Goal: Information Seeking & Learning: Learn about a topic

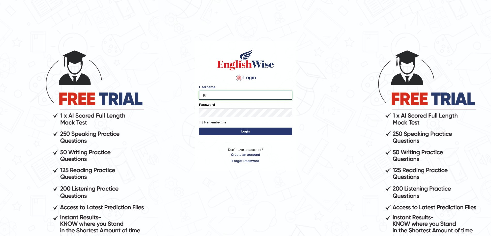
type input "surajshrestha100"
click at [226, 131] on button "Login" at bounding box center [245, 131] width 93 height 8
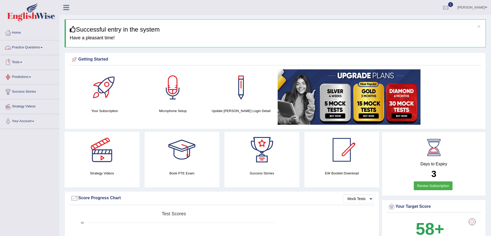
click at [32, 45] on link "Practice Questions" at bounding box center [29, 46] width 59 height 13
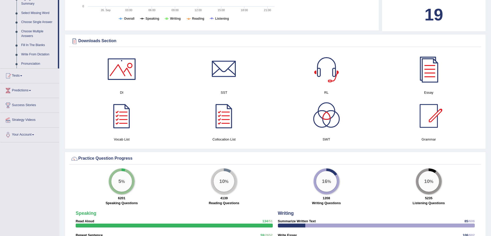
scroll to position [263, 0]
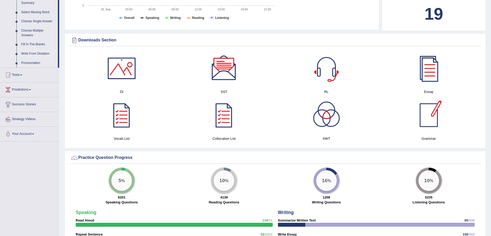
click at [33, 53] on link "Write From Dictation" at bounding box center [38, 53] width 39 height 9
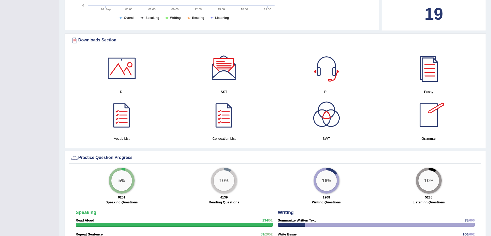
scroll to position [64, 0]
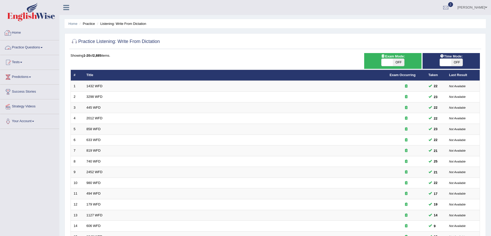
click at [36, 46] on link "Practice Questions" at bounding box center [29, 46] width 59 height 13
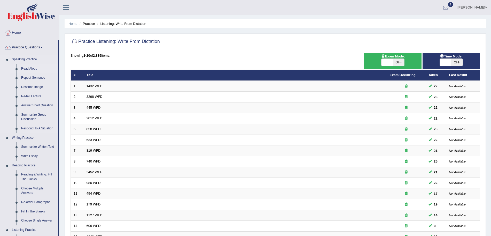
click at [30, 68] on link "Read Aloud" at bounding box center [38, 68] width 39 height 9
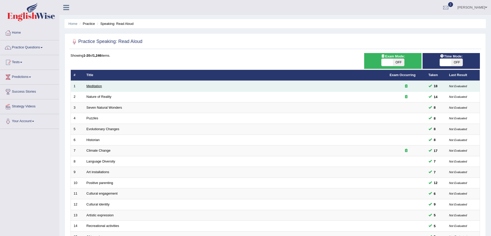
click at [93, 84] on link "Meditation" at bounding box center [95, 86] width 16 height 4
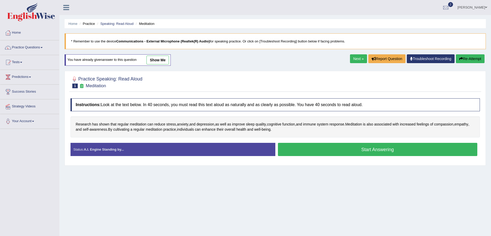
click at [349, 149] on button "Start Answering" at bounding box center [378, 149] width 200 height 13
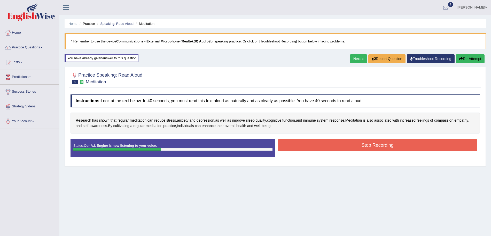
click at [327, 144] on button "Stop Recording" at bounding box center [378, 145] width 200 height 12
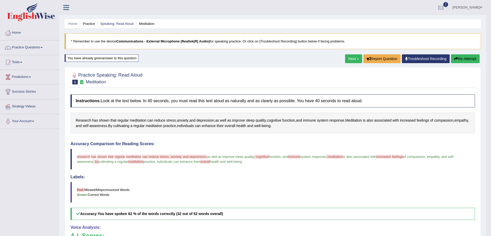
click at [355, 58] on link "Next »" at bounding box center [353, 58] width 17 height 9
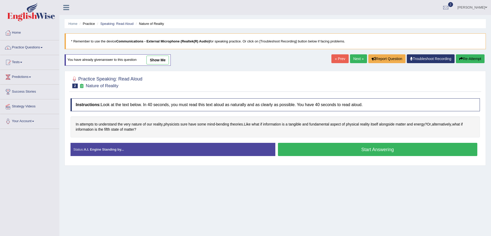
click at [363, 152] on button "Start Answering" at bounding box center [378, 149] width 200 height 13
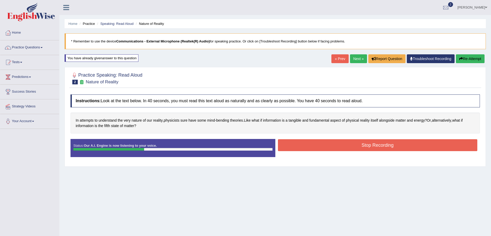
click at [335, 147] on button "Stop Recording" at bounding box center [378, 145] width 200 height 12
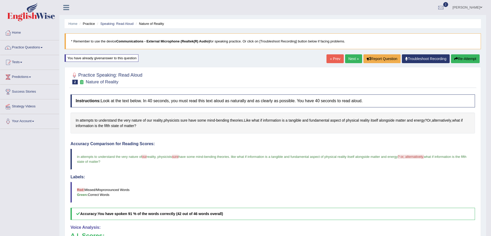
click at [352, 56] on link "Next »" at bounding box center [353, 58] width 17 height 9
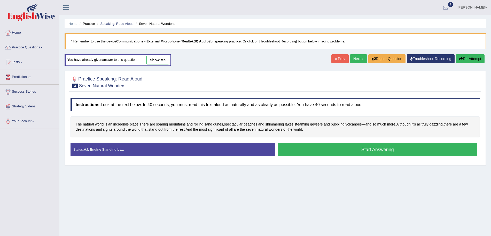
click at [367, 151] on button "Start Answering" at bounding box center [378, 149] width 200 height 13
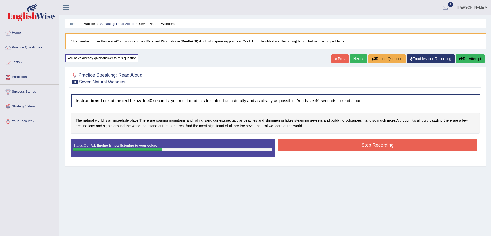
click at [334, 146] on button "Stop Recording" at bounding box center [378, 145] width 200 height 12
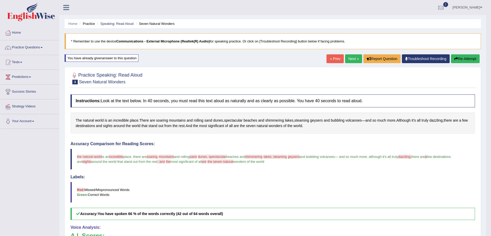
click at [353, 57] on link "Next »" at bounding box center [353, 58] width 17 height 9
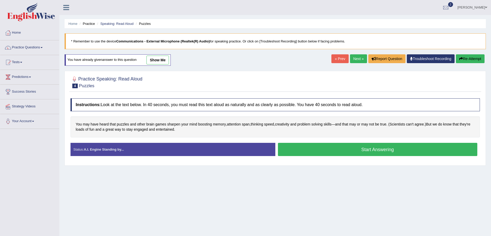
click at [347, 150] on button "Start Answering" at bounding box center [378, 149] width 200 height 13
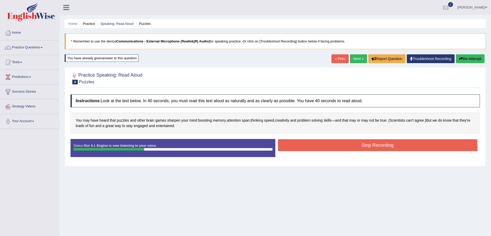
click at [329, 143] on button "Stop Recording" at bounding box center [378, 145] width 200 height 12
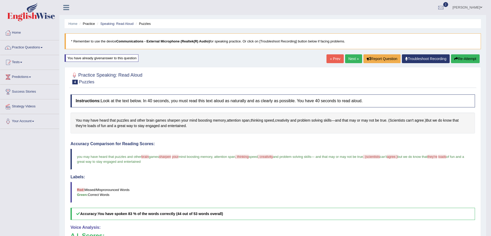
click at [353, 59] on link "Next »" at bounding box center [353, 58] width 17 height 9
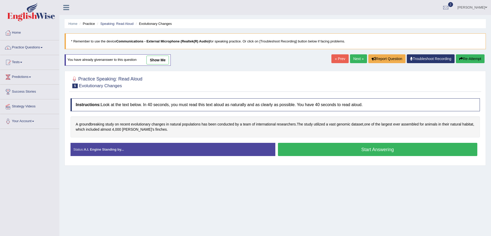
click at [354, 153] on button "Start Answering" at bounding box center [378, 149] width 200 height 13
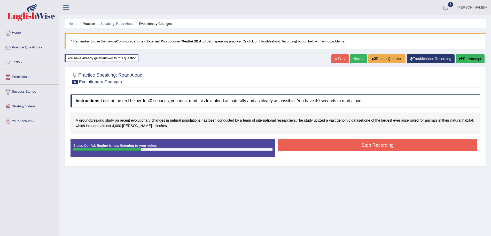
click at [324, 148] on button "Stop Recording" at bounding box center [378, 145] width 200 height 12
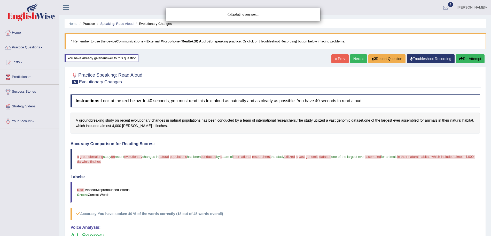
click at [352, 59] on div "Updating answer..." at bounding box center [245, 118] width 491 height 236
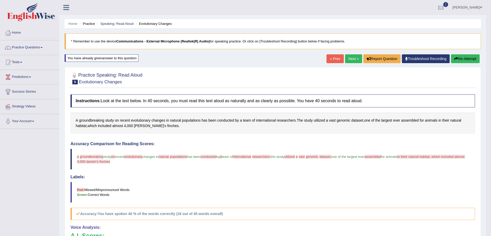
click at [355, 59] on link "Next »" at bounding box center [353, 58] width 17 height 9
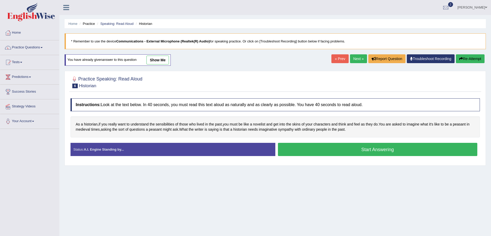
click at [334, 151] on button "Start Answering" at bounding box center [378, 149] width 200 height 13
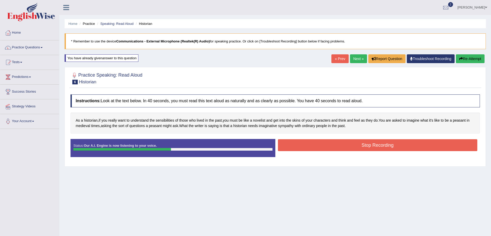
click at [313, 142] on button "Stop Recording" at bounding box center [378, 145] width 200 height 12
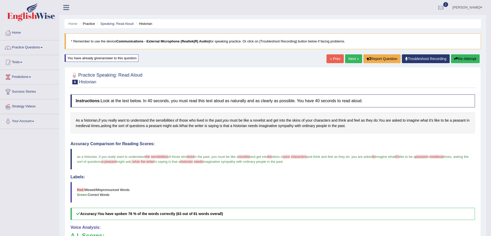
click at [354, 58] on link "Next »" at bounding box center [353, 58] width 17 height 9
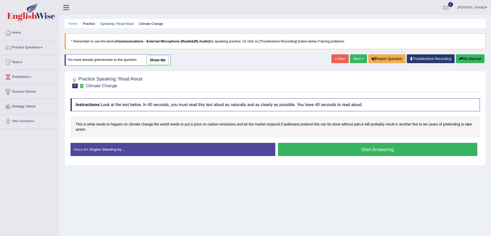
click at [355, 149] on button "Start Answering" at bounding box center [378, 149] width 200 height 13
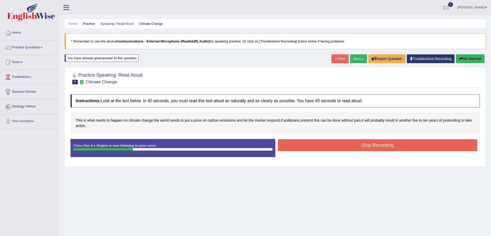
click at [337, 143] on button "Stop Recording" at bounding box center [378, 145] width 200 height 12
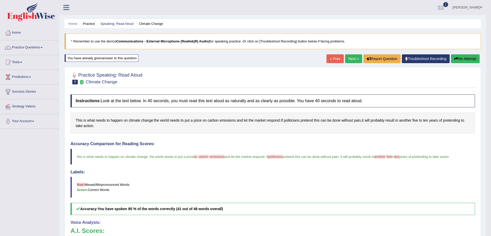
click at [354, 59] on link "Next »" at bounding box center [353, 58] width 17 height 9
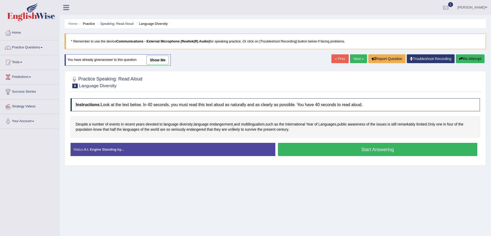
click at [349, 147] on button "Start Answering" at bounding box center [378, 149] width 200 height 13
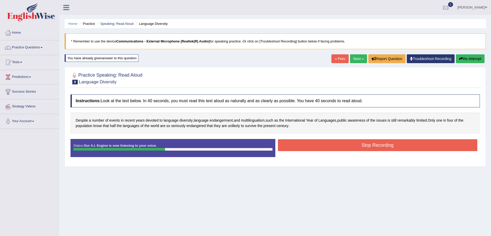
click at [333, 147] on button "Stop Recording" at bounding box center [378, 145] width 200 height 12
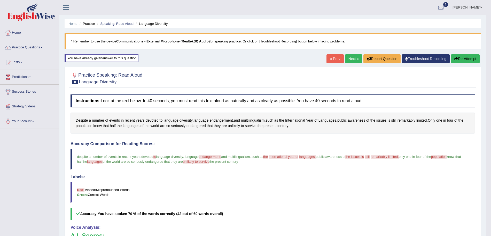
click at [354, 56] on link "Next »" at bounding box center [353, 58] width 17 height 9
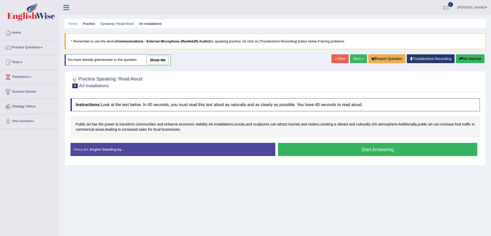
click at [351, 147] on button "Start Answering" at bounding box center [378, 149] width 200 height 13
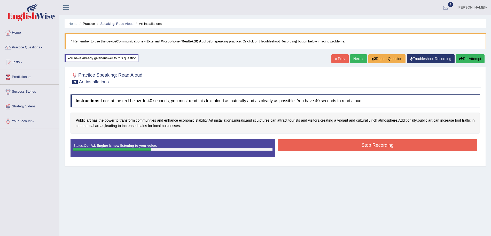
click at [331, 146] on button "Stop Recording" at bounding box center [378, 145] width 200 height 12
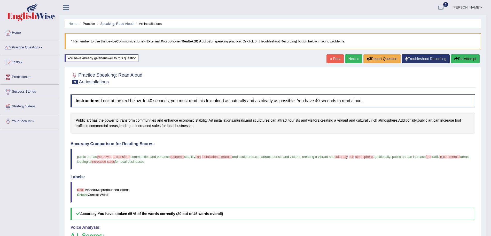
click at [355, 60] on link "Next »" at bounding box center [353, 58] width 17 height 9
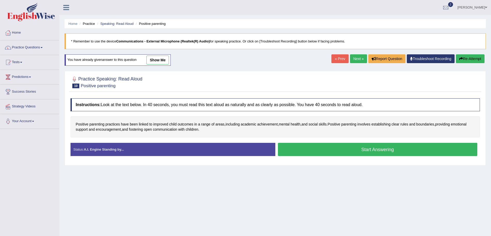
click at [329, 150] on button "Start Answering" at bounding box center [378, 149] width 200 height 13
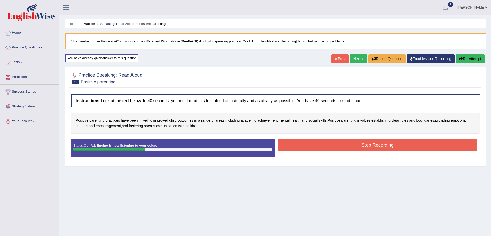
click at [322, 145] on button "Stop Recording" at bounding box center [378, 145] width 200 height 12
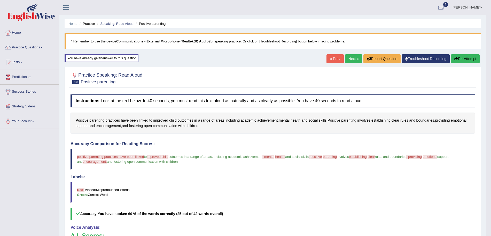
click at [352, 60] on link "Next »" at bounding box center [353, 58] width 17 height 9
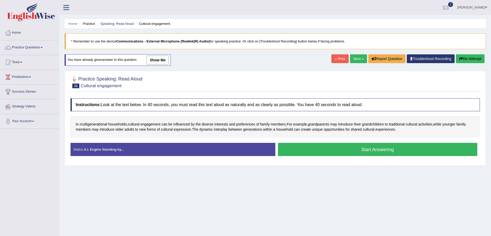
click at [318, 150] on button "Start Answering" at bounding box center [378, 149] width 200 height 13
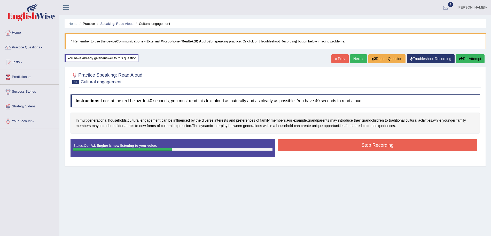
click at [315, 144] on button "Stop Recording" at bounding box center [378, 145] width 200 height 12
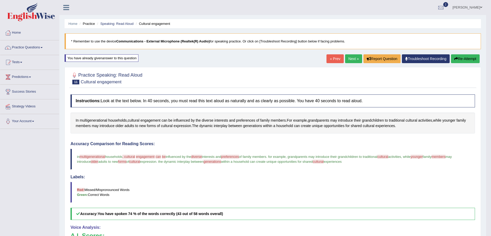
click at [351, 60] on link "Next »" at bounding box center [353, 58] width 17 height 9
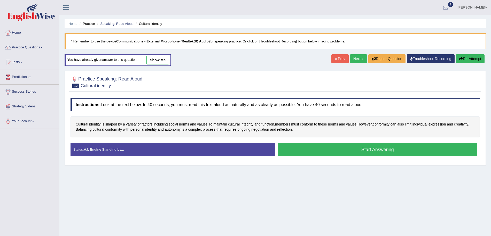
click at [321, 149] on button "Start Answering" at bounding box center [378, 149] width 200 height 13
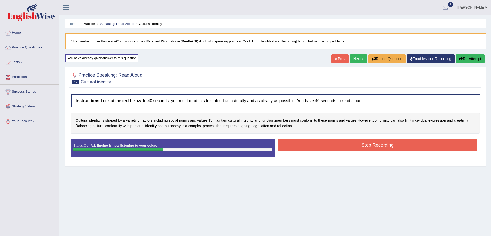
click at [317, 147] on button "Stop Recording" at bounding box center [378, 145] width 200 height 12
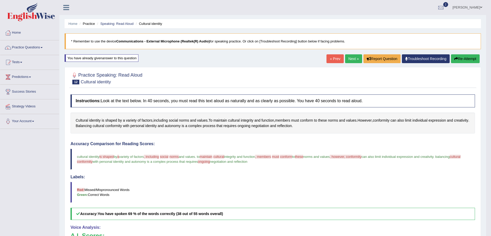
click at [350, 59] on link "Next »" at bounding box center [353, 58] width 17 height 9
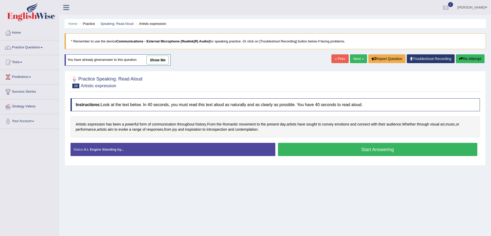
click at [324, 150] on button "Start Answering" at bounding box center [378, 149] width 200 height 13
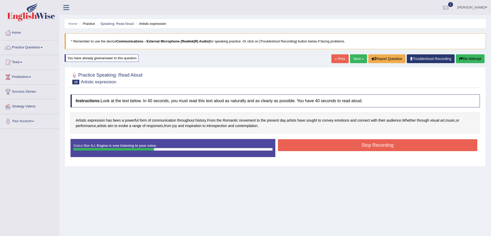
click at [311, 143] on button "Stop Recording" at bounding box center [378, 145] width 200 height 12
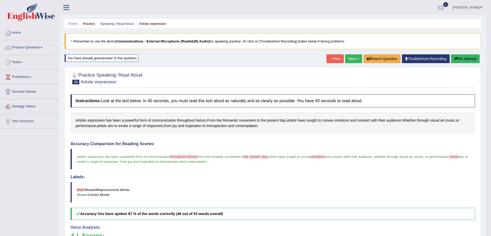
click at [353, 58] on link "Next »" at bounding box center [353, 58] width 17 height 9
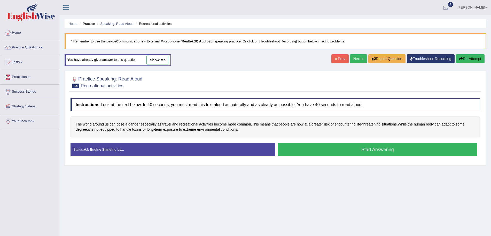
click at [367, 150] on button "Start Answering" at bounding box center [378, 149] width 200 height 13
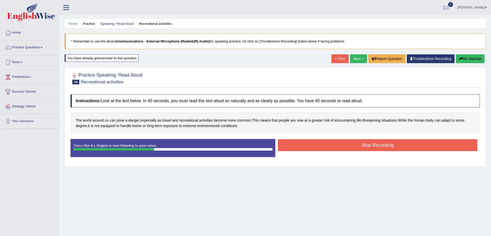
click at [329, 144] on button "Stop Recording" at bounding box center [378, 145] width 200 height 12
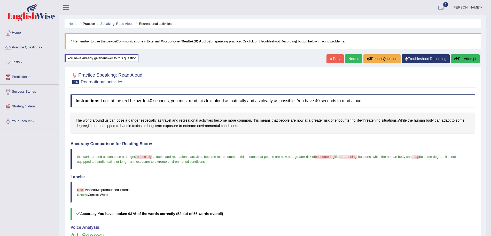
click at [356, 59] on link "Next »" at bounding box center [353, 58] width 17 height 9
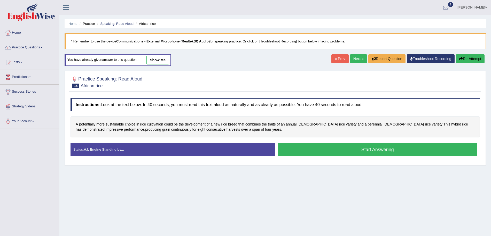
click at [320, 151] on button "Start Answering" at bounding box center [378, 149] width 200 height 13
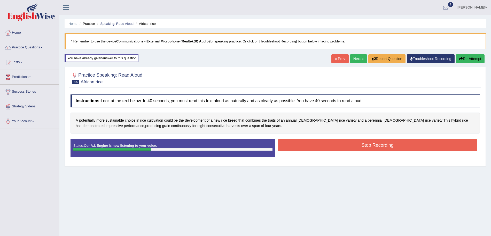
click at [304, 146] on button "Stop Recording" at bounding box center [378, 145] width 200 height 12
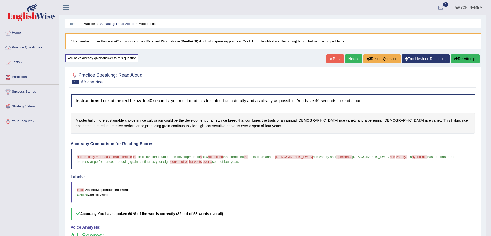
click at [30, 45] on link "Practice Questions" at bounding box center [29, 46] width 59 height 13
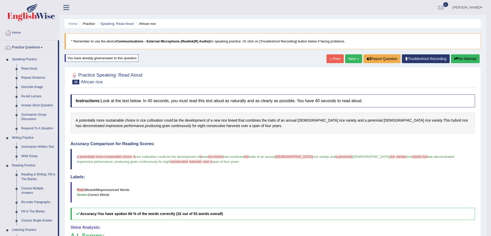
click at [32, 75] on link "Repeat Sentence" at bounding box center [38, 77] width 39 height 9
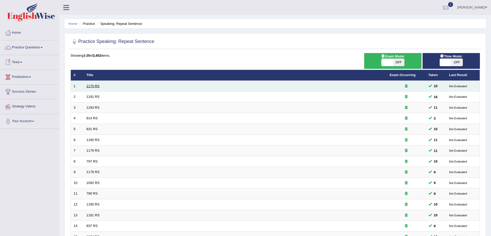
click at [95, 87] on link "1175 RS" at bounding box center [93, 86] width 13 height 4
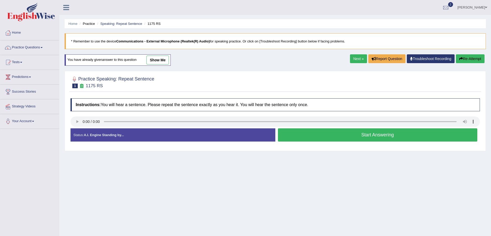
click at [352, 136] on button "Start Answering" at bounding box center [378, 134] width 200 height 13
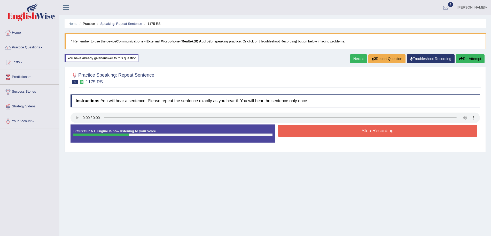
click at [339, 133] on button "Stop Recording" at bounding box center [378, 131] width 200 height 12
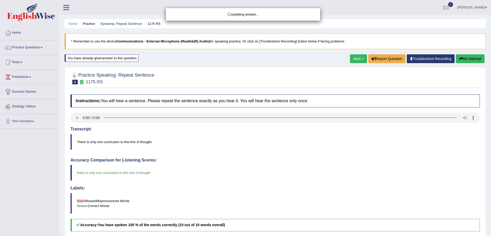
click at [353, 59] on div "Updating answer..." at bounding box center [245, 118] width 491 height 236
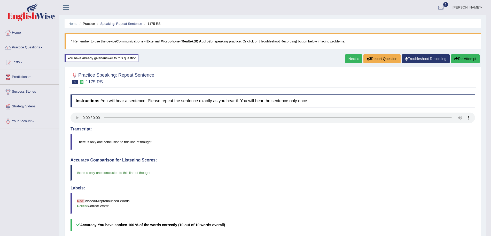
click at [353, 59] on link "Next »" at bounding box center [353, 58] width 17 height 9
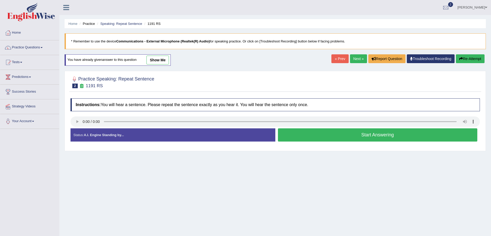
click at [301, 134] on button "Start Answering" at bounding box center [378, 134] width 200 height 13
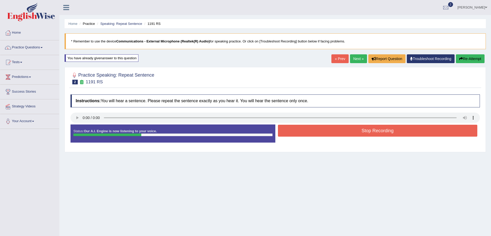
click at [319, 133] on button "Stop Recording" at bounding box center [378, 131] width 200 height 12
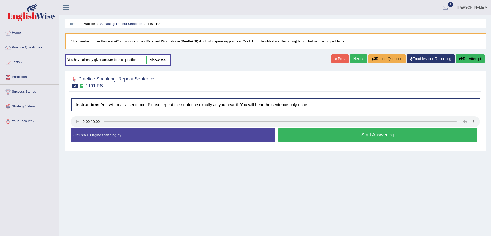
click at [305, 133] on button "Start Answering" at bounding box center [378, 134] width 200 height 13
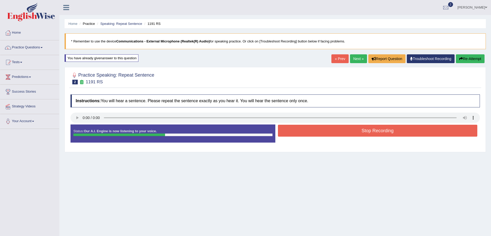
click at [321, 130] on button "Stop Recording" at bounding box center [378, 131] width 200 height 12
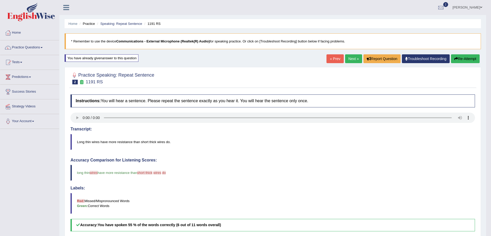
click at [350, 58] on link "Next »" at bounding box center [353, 58] width 17 height 9
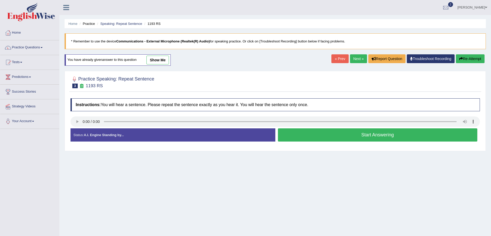
click at [323, 134] on button "Start Answering" at bounding box center [378, 134] width 200 height 13
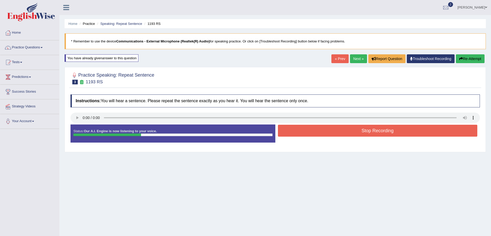
click at [320, 131] on button "Stop Recording" at bounding box center [378, 131] width 200 height 12
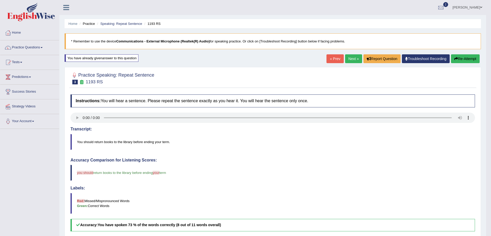
click at [354, 59] on link "Next »" at bounding box center [353, 58] width 17 height 9
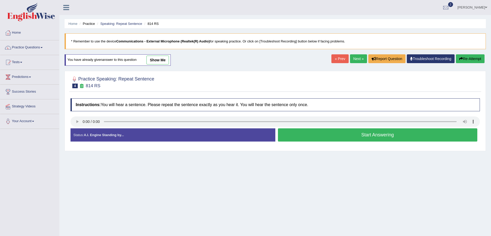
click at [336, 135] on button "Start Answering" at bounding box center [378, 134] width 200 height 13
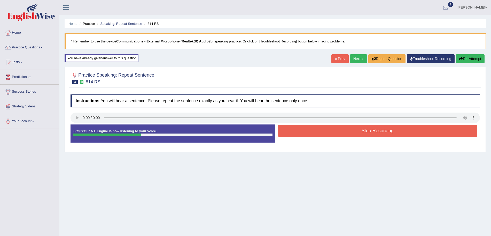
click at [324, 131] on button "Stop Recording" at bounding box center [378, 131] width 200 height 12
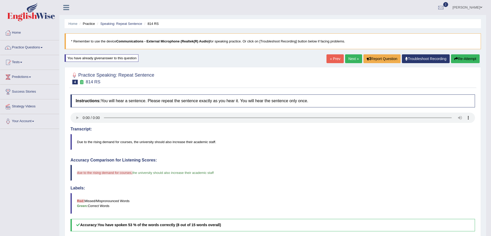
click at [350, 58] on link "Next »" at bounding box center [353, 58] width 17 height 9
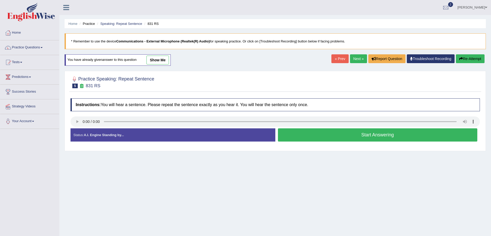
click at [305, 130] on button "Start Answering" at bounding box center [378, 134] width 200 height 13
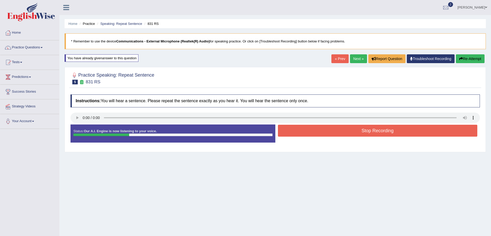
click at [312, 131] on button "Stop Recording" at bounding box center [378, 131] width 200 height 12
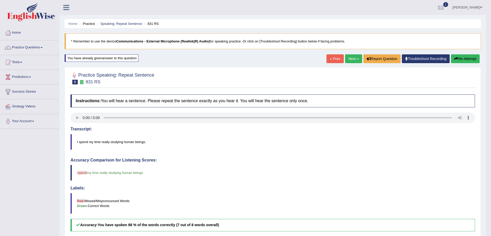
click at [351, 61] on link "Next »" at bounding box center [353, 58] width 17 height 9
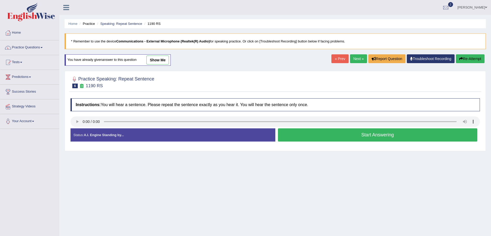
click at [362, 134] on button "Start Answering" at bounding box center [378, 134] width 200 height 13
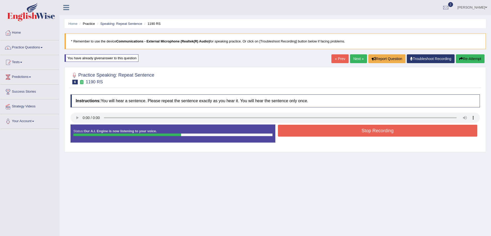
click at [366, 133] on button "Stop Recording" at bounding box center [378, 131] width 200 height 12
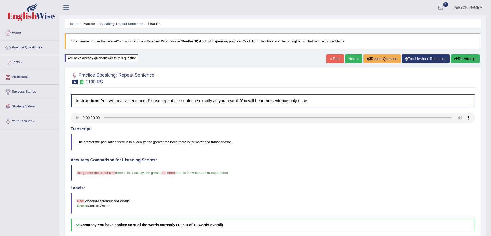
click at [356, 58] on link "Next »" at bounding box center [353, 58] width 17 height 9
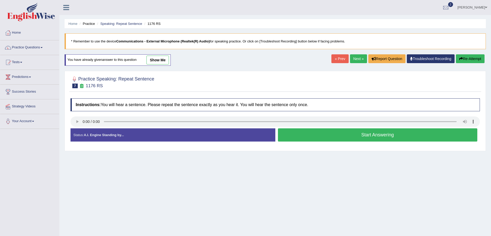
click at [320, 135] on button "Start Answering" at bounding box center [378, 134] width 200 height 13
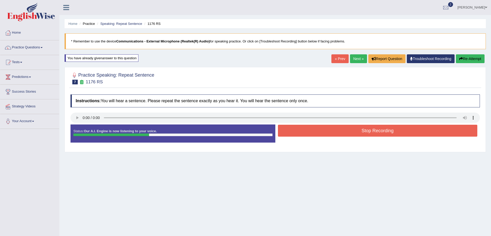
click at [315, 134] on button "Stop Recording" at bounding box center [378, 131] width 200 height 12
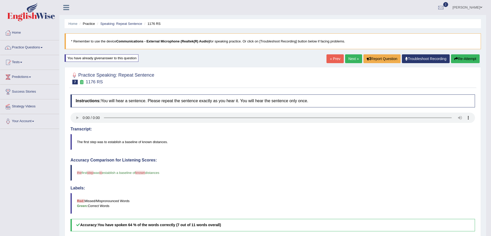
click at [353, 60] on link "Next »" at bounding box center [353, 58] width 17 height 9
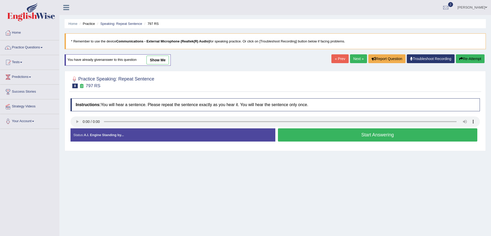
click at [326, 136] on button "Start Answering" at bounding box center [378, 134] width 200 height 13
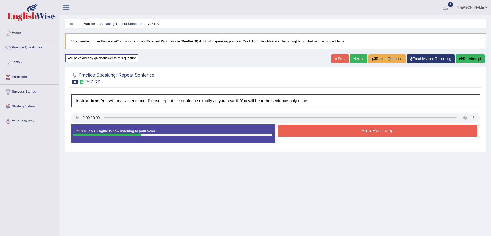
click at [330, 133] on button "Stop Recording" at bounding box center [378, 131] width 200 height 12
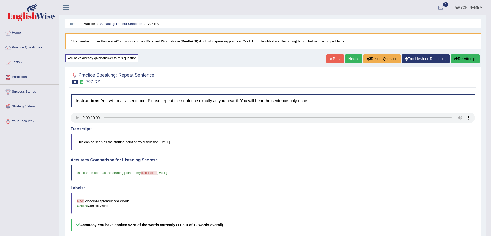
click at [357, 61] on link "Next »" at bounding box center [353, 58] width 17 height 9
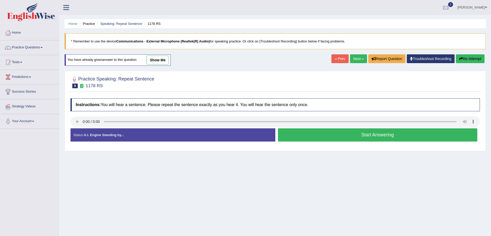
click at [369, 139] on button "Start Answering" at bounding box center [378, 134] width 200 height 13
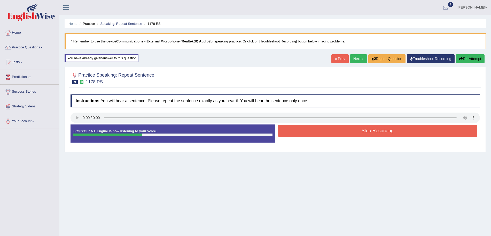
click at [321, 131] on button "Stop Recording" at bounding box center [378, 131] width 200 height 12
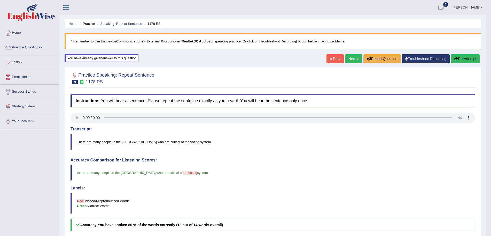
click at [349, 56] on link "Next »" at bounding box center [353, 58] width 17 height 9
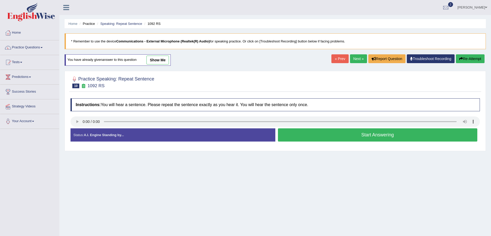
click at [304, 130] on button "Start Answering" at bounding box center [378, 134] width 200 height 13
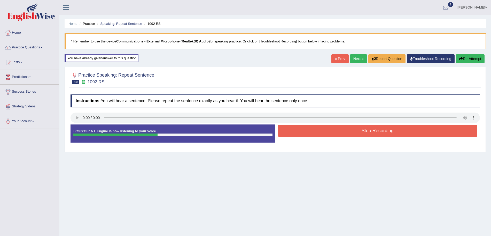
click at [319, 131] on button "Stop Recording" at bounding box center [378, 131] width 200 height 12
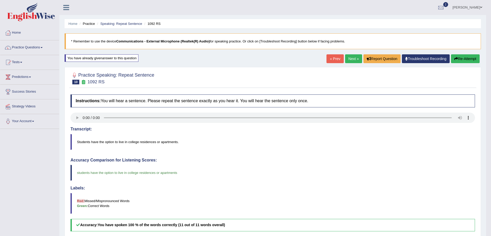
click at [353, 58] on link "Next »" at bounding box center [353, 58] width 17 height 9
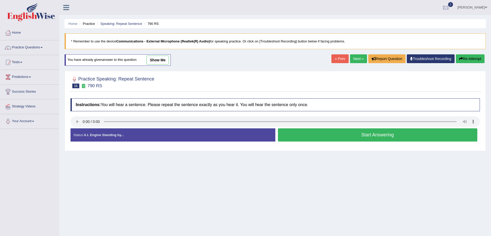
click at [307, 135] on button "Start Answering" at bounding box center [378, 134] width 200 height 13
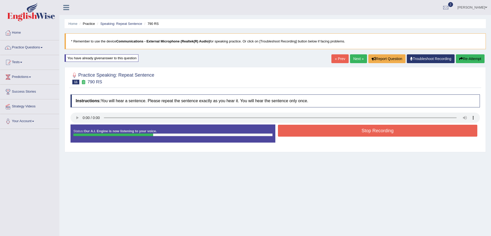
click at [300, 132] on button "Stop Recording" at bounding box center [378, 131] width 200 height 12
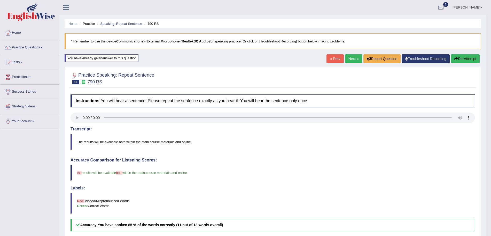
click at [350, 60] on link "Next »" at bounding box center [353, 58] width 17 height 9
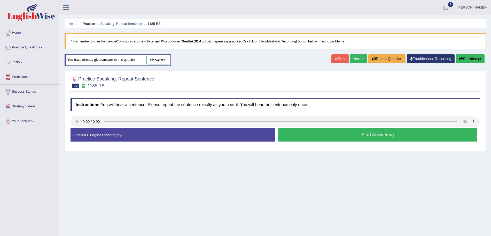
click at [328, 134] on button "Start Answering" at bounding box center [378, 134] width 200 height 13
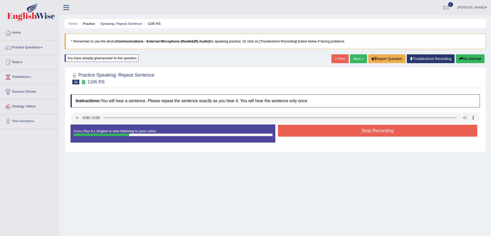
click at [305, 133] on button "Stop Recording" at bounding box center [378, 131] width 200 height 12
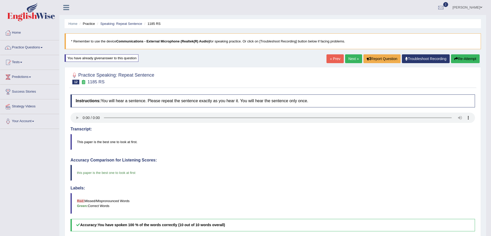
click at [352, 60] on link "Next »" at bounding box center [353, 58] width 17 height 9
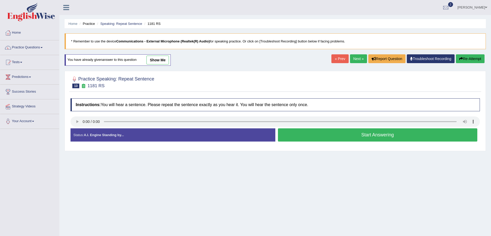
click at [299, 133] on button "Start Answering" at bounding box center [378, 134] width 200 height 13
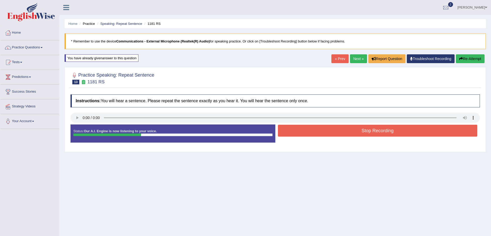
click at [319, 130] on button "Stop Recording" at bounding box center [378, 131] width 200 height 12
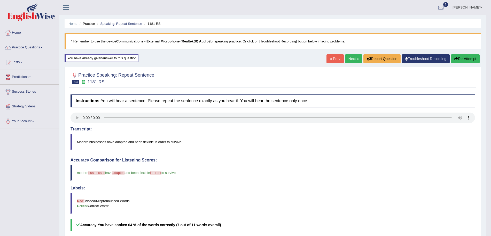
click at [463, 59] on button "Re-Attempt" at bounding box center [465, 58] width 29 height 9
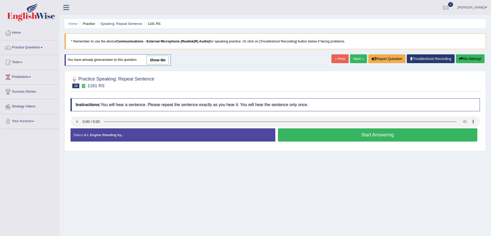
click at [324, 135] on button "Start Answering" at bounding box center [378, 134] width 200 height 13
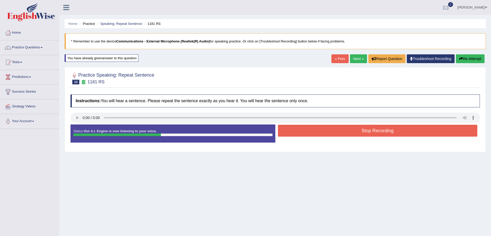
click at [332, 133] on button "Stop Recording" at bounding box center [378, 131] width 200 height 12
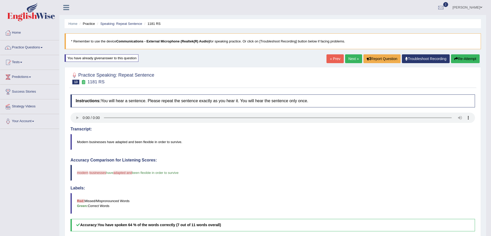
click at [354, 58] on link "Next »" at bounding box center [353, 58] width 17 height 9
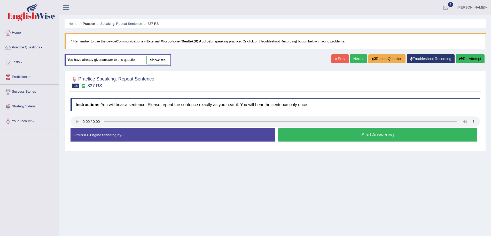
click at [312, 135] on button "Start Answering" at bounding box center [378, 134] width 200 height 13
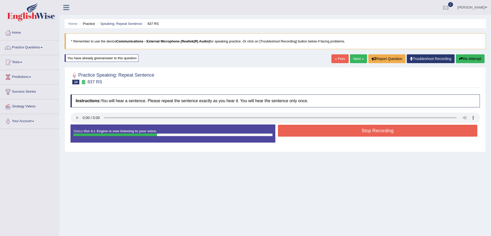
click at [330, 129] on button "Stop Recording" at bounding box center [378, 131] width 200 height 12
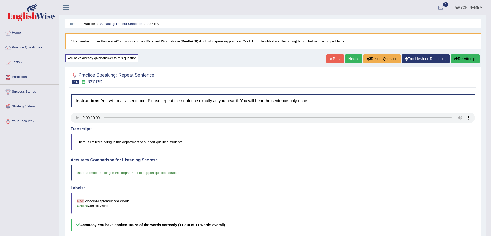
click at [352, 59] on link "Next »" at bounding box center [353, 58] width 17 height 9
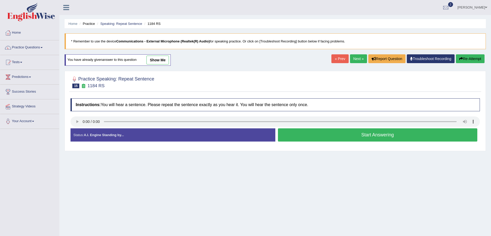
click at [298, 129] on button "Start Answering" at bounding box center [378, 134] width 200 height 13
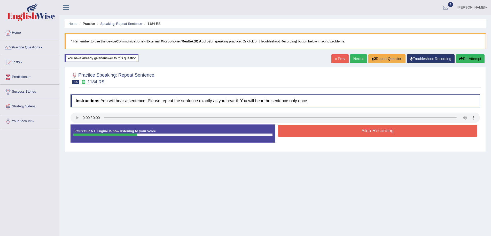
click at [318, 129] on button "Stop Recording" at bounding box center [378, 131] width 200 height 12
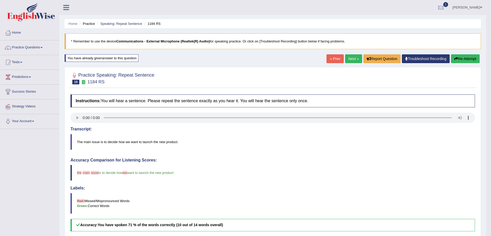
click at [357, 59] on link "Next »" at bounding box center [353, 58] width 17 height 9
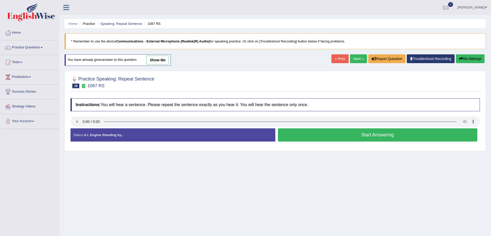
click at [355, 137] on button "Start Answering" at bounding box center [378, 134] width 200 height 13
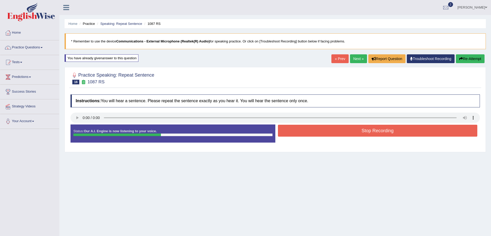
click at [339, 133] on button "Stop Recording" at bounding box center [378, 131] width 200 height 12
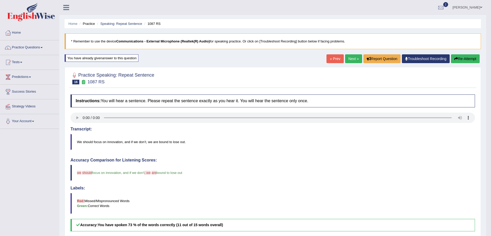
click at [353, 59] on link "Next »" at bounding box center [353, 58] width 17 height 9
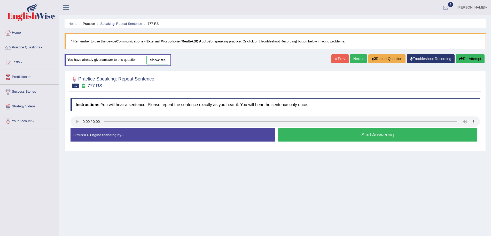
click at [319, 141] on button "Start Answering" at bounding box center [378, 134] width 200 height 13
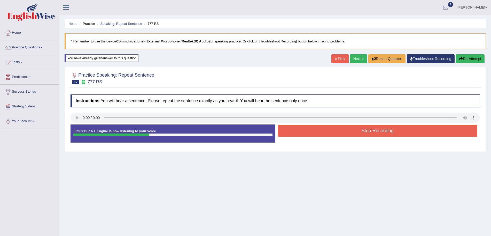
click at [313, 131] on button "Stop Recording" at bounding box center [378, 131] width 200 height 12
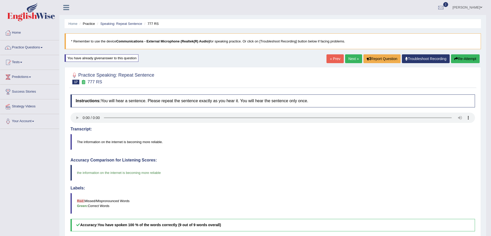
click at [354, 61] on link "Next »" at bounding box center [353, 58] width 17 height 9
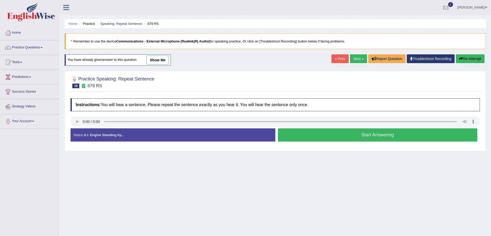
click at [301, 136] on button "Start Answering" at bounding box center [378, 134] width 200 height 13
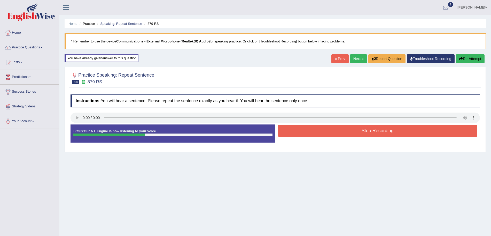
click at [303, 129] on button "Stop Recording" at bounding box center [378, 131] width 200 height 12
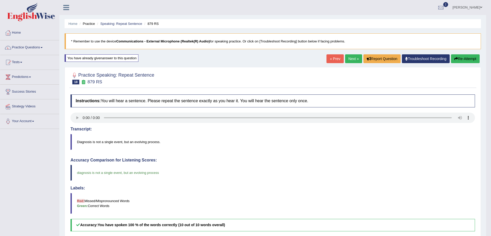
click at [352, 59] on link "Next »" at bounding box center [353, 58] width 17 height 9
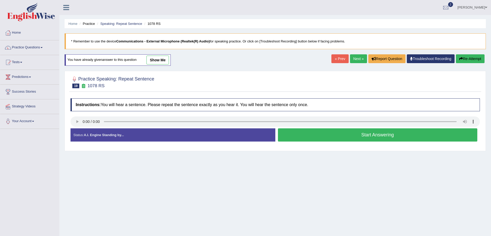
click at [293, 133] on button "Start Answering" at bounding box center [378, 134] width 200 height 13
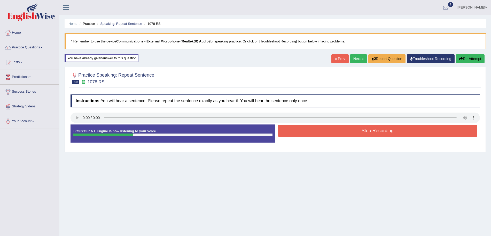
click at [305, 131] on button "Stop Recording" at bounding box center [378, 131] width 200 height 12
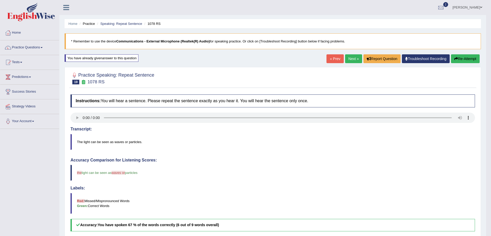
click at [350, 59] on link "Next »" at bounding box center [353, 58] width 17 height 9
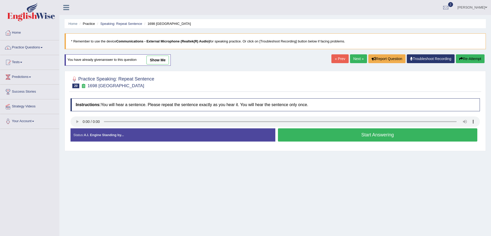
click at [286, 135] on button "Start Answering" at bounding box center [378, 134] width 200 height 13
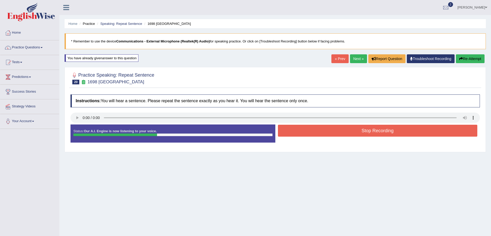
click at [316, 133] on button "Stop Recording" at bounding box center [378, 131] width 200 height 12
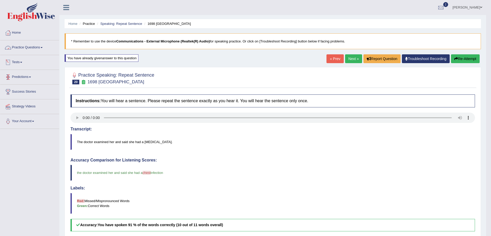
click at [30, 49] on link "Practice Questions" at bounding box center [29, 46] width 59 height 13
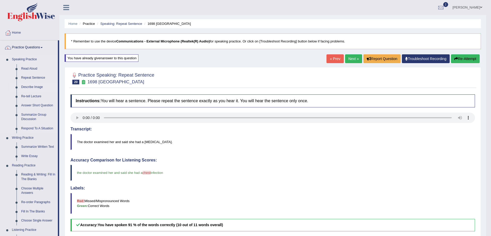
click at [33, 86] on link "Describe Image" at bounding box center [38, 86] width 39 height 9
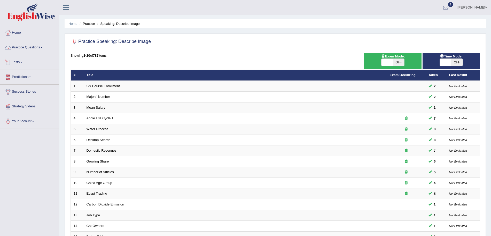
click at [28, 50] on link "Practice Questions" at bounding box center [29, 46] width 59 height 13
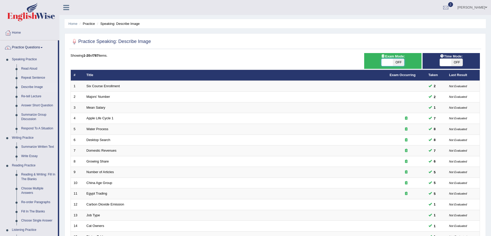
click at [389, 59] on span at bounding box center [387, 62] width 11 height 7
checkbox input "true"
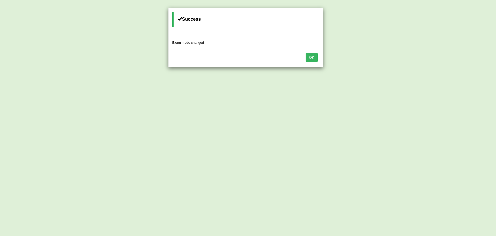
click at [312, 59] on button "OK" at bounding box center [312, 57] width 12 height 9
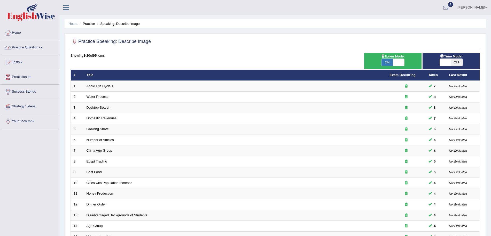
click at [34, 48] on link "Practice Questions" at bounding box center [29, 46] width 59 height 13
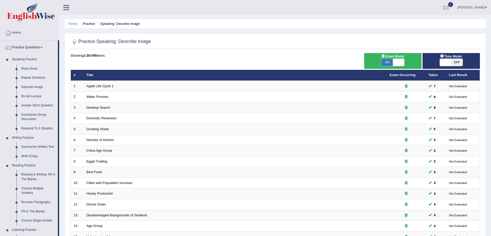
click at [27, 96] on link "Re-tell Lecture" at bounding box center [38, 96] width 39 height 9
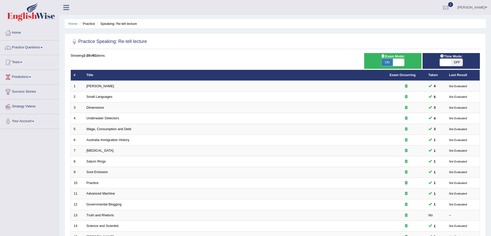
scroll to position [106, 0]
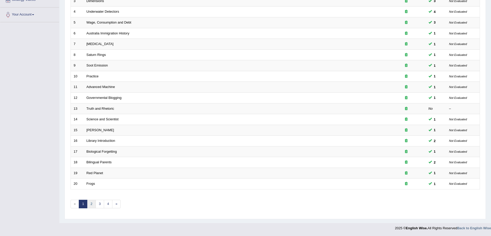
click at [91, 202] on link "2" at bounding box center [91, 203] width 9 height 9
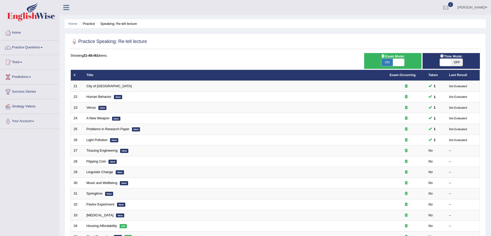
scroll to position [106, 0]
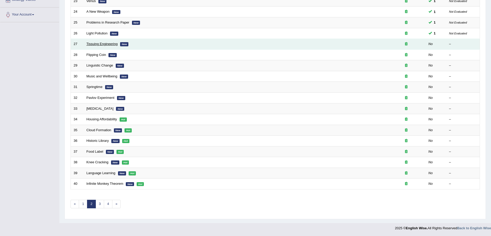
click at [94, 44] on link "Tissuing Engineering" at bounding box center [102, 44] width 31 height 4
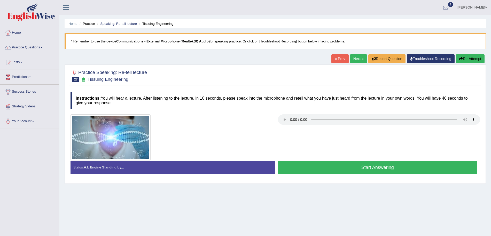
click at [352, 168] on button "Start Answering" at bounding box center [378, 166] width 200 height 13
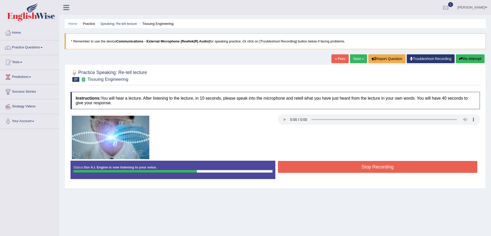
click at [345, 163] on button "Stop Recording" at bounding box center [378, 167] width 200 height 12
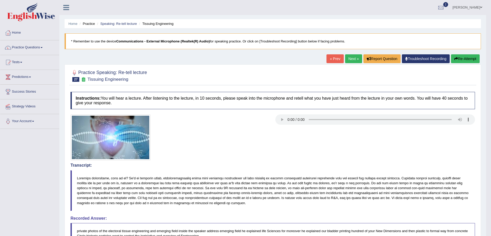
click at [351, 57] on link "Next »" at bounding box center [353, 58] width 17 height 9
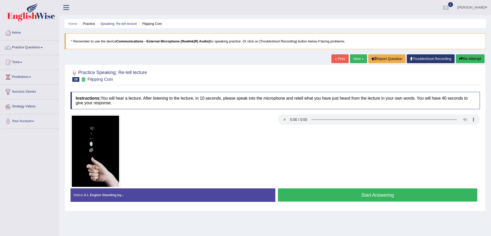
scroll to position [33, 0]
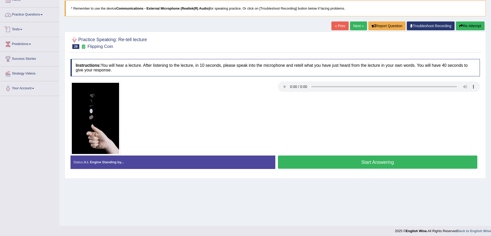
click at [25, 17] on link "Practice Questions" at bounding box center [29, 13] width 59 height 13
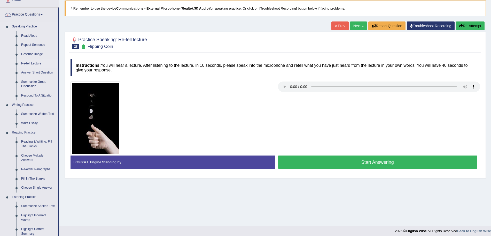
click at [30, 61] on link "Re-tell Lecture" at bounding box center [38, 63] width 39 height 9
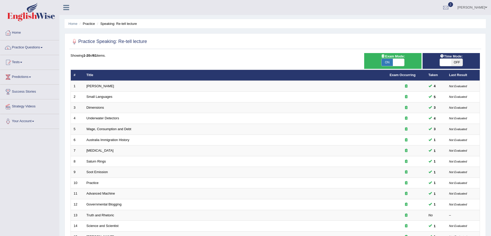
scroll to position [106, 0]
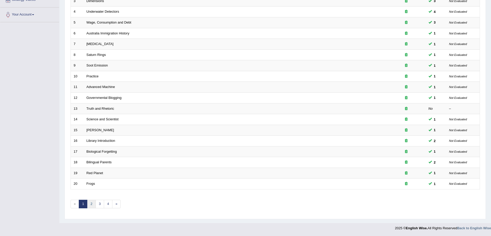
click at [92, 205] on link "2" at bounding box center [91, 203] width 9 height 9
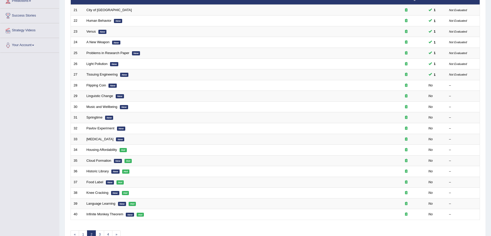
scroll to position [106, 0]
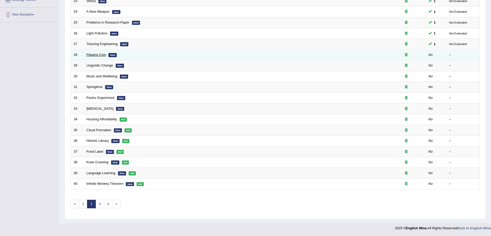
click at [95, 54] on link "Flipping Coin" at bounding box center [97, 55] width 20 height 4
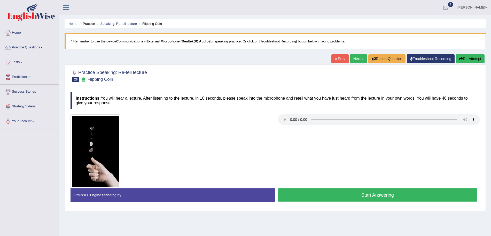
click at [337, 193] on button "Start Answering" at bounding box center [378, 194] width 200 height 13
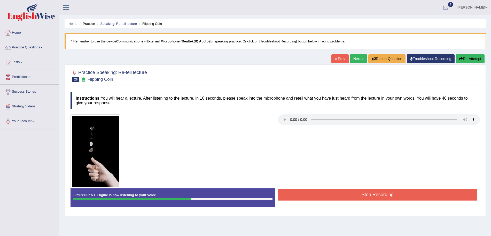
click at [337, 193] on button "Stop Recording" at bounding box center [378, 194] width 200 height 12
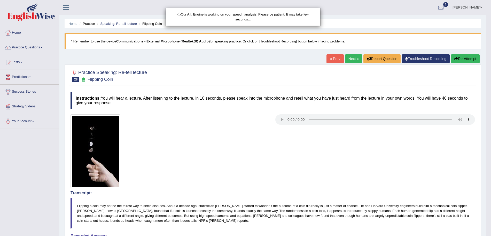
scroll to position [111, 0]
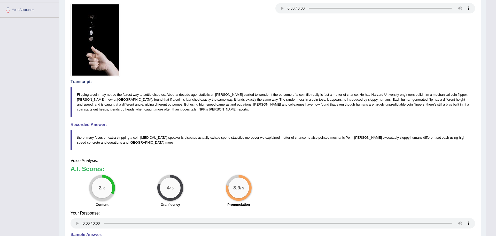
drag, startPoint x: 496, startPoint y: 168, endPoint x: 496, endPoint y: 213, distance: 45.2
click at [491, 125] on html "Toggle navigation Home Practice Questions Speaking Practice Read Aloud Repeat S…" at bounding box center [248, 7] width 496 height 236
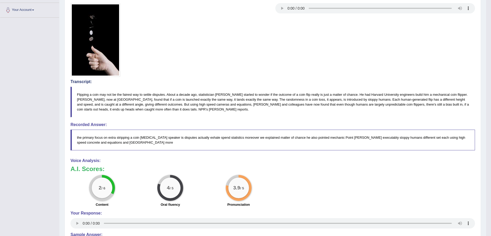
scroll to position [0, 0]
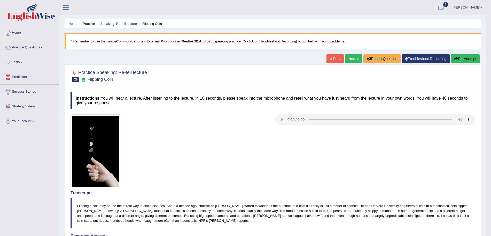
click at [352, 56] on link "Next »" at bounding box center [353, 58] width 17 height 9
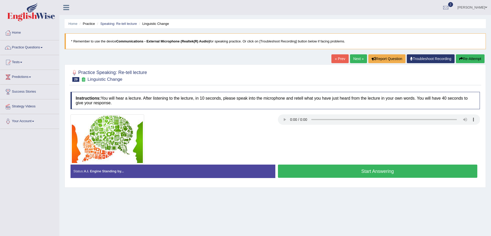
click at [331, 168] on button "Start Answering" at bounding box center [378, 170] width 200 height 13
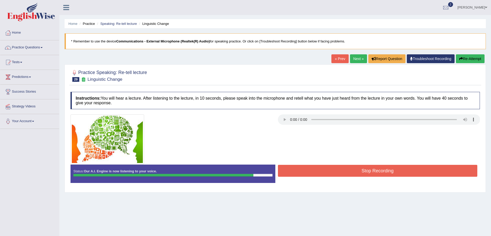
click at [340, 171] on button "Stop Recording" at bounding box center [378, 171] width 200 height 12
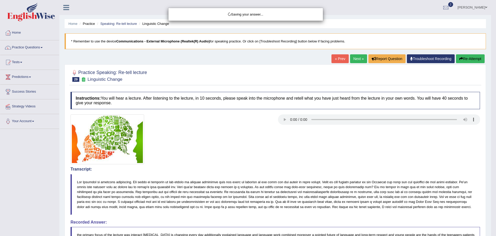
drag, startPoint x: 496, startPoint y: 89, endPoint x: 496, endPoint y: 120, distance: 31.5
click at [491, 120] on div "Saving your answer..." at bounding box center [248, 118] width 496 height 236
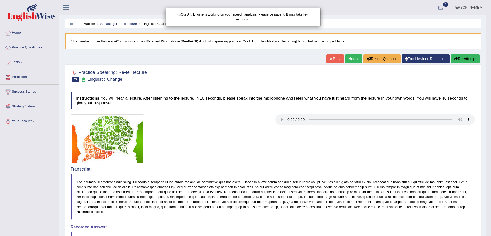
click at [491, 111] on html "Toggle navigation Home Practice Questions Speaking Practice Read Aloud Repeat S…" at bounding box center [245, 118] width 491 height 236
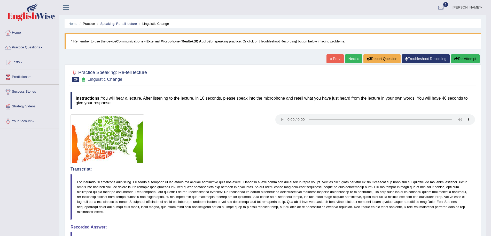
click at [358, 56] on link "Next »" at bounding box center [353, 58] width 17 height 9
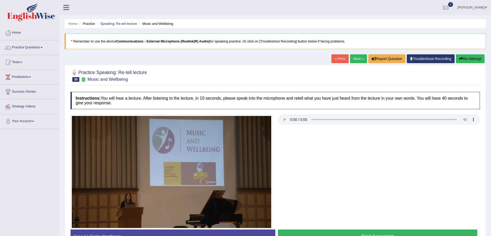
scroll to position [28, 0]
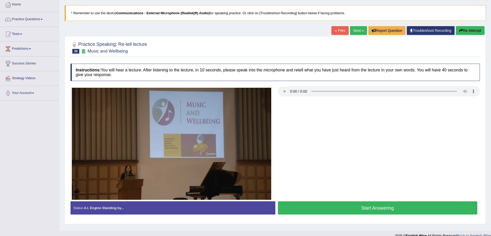
click at [375, 208] on button "Start Answering" at bounding box center [378, 207] width 200 height 13
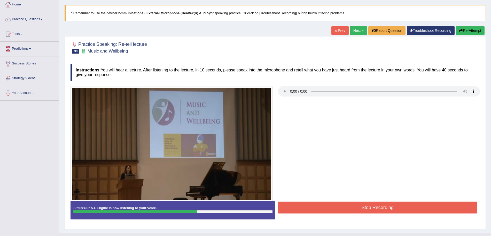
click at [375, 208] on button "Stop Recording" at bounding box center [378, 207] width 200 height 12
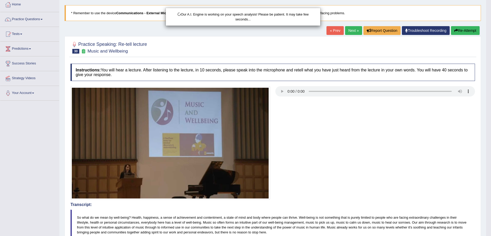
drag, startPoint x: 496, startPoint y: 96, endPoint x: 496, endPoint y: 164, distance: 67.7
click at [491, 164] on html "Toggle navigation Home Practice Questions Speaking Practice Read Aloud Repeat S…" at bounding box center [245, 90] width 491 height 236
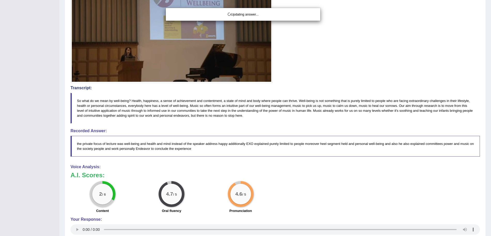
drag, startPoint x: 496, startPoint y: 164, endPoint x: 496, endPoint y: 179, distance: 14.5
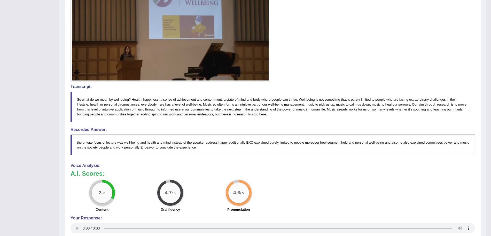
scroll to position [0, 0]
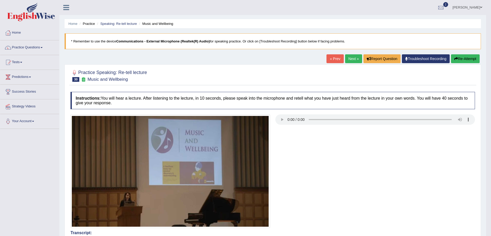
click at [351, 60] on link "Next »" at bounding box center [353, 58] width 17 height 9
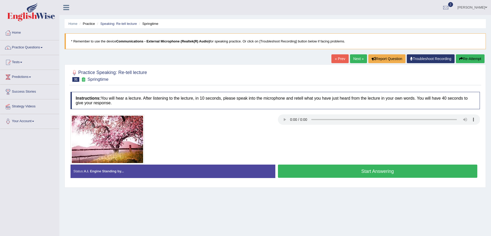
click at [344, 170] on button "Start Answering" at bounding box center [378, 170] width 200 height 13
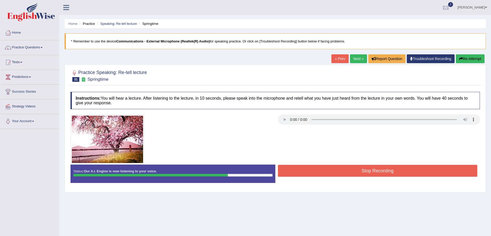
click at [344, 170] on button "Stop Recording" at bounding box center [378, 171] width 200 height 12
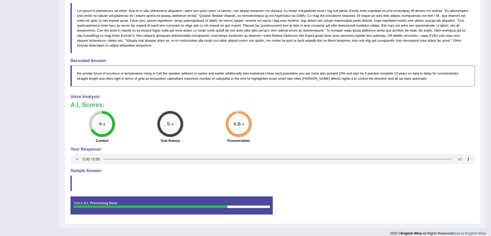
scroll to position [54, 0]
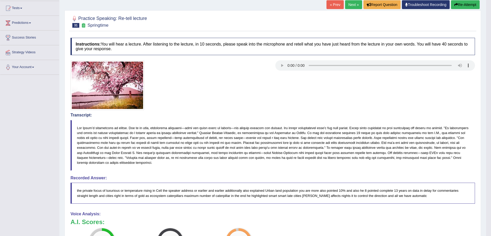
click at [345, 6] on link "Next »" at bounding box center [353, 4] width 17 height 9
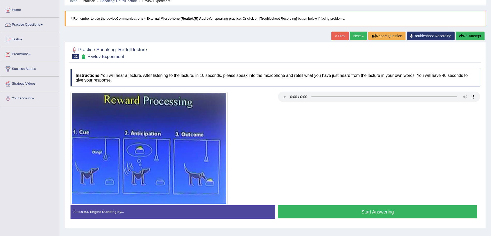
scroll to position [25, 0]
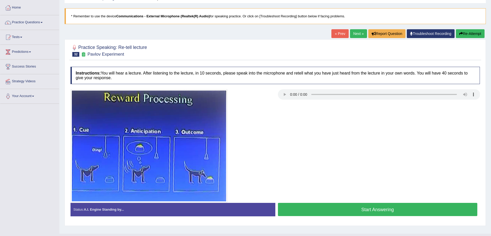
click at [373, 206] on button "Start Answering" at bounding box center [378, 209] width 200 height 13
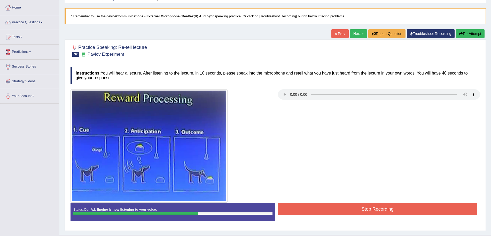
click at [353, 211] on button "Stop Recording" at bounding box center [378, 209] width 200 height 12
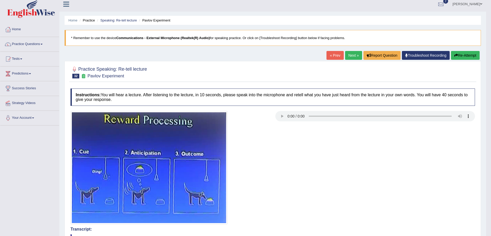
scroll to position [0, 0]
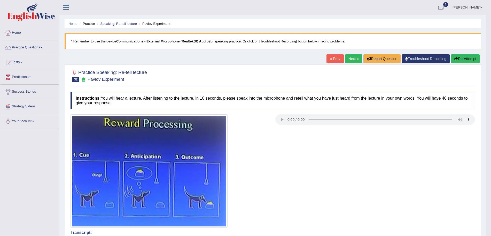
click at [348, 58] on link "Next »" at bounding box center [353, 58] width 17 height 9
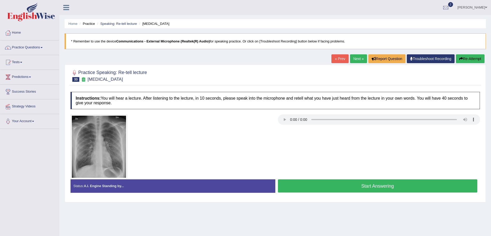
click at [335, 188] on button "Start Answering" at bounding box center [378, 185] width 200 height 13
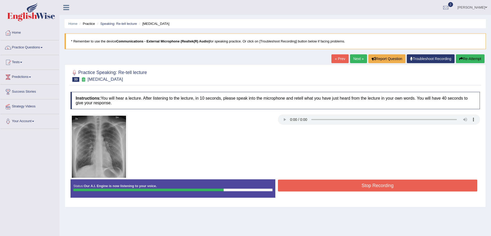
click at [335, 188] on button "Stop Recording" at bounding box center [378, 185] width 200 height 12
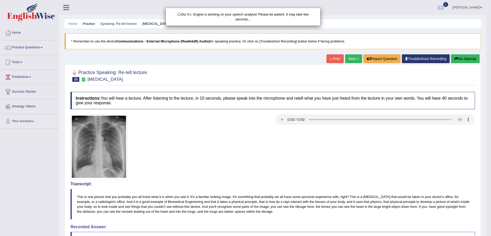
click at [491, 149] on html "Toggle navigation Home Practice Questions Speaking Practice Read Aloud Repeat S…" at bounding box center [245, 118] width 491 height 236
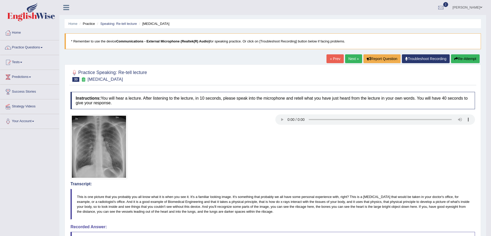
click at [355, 60] on link "Next »" at bounding box center [353, 58] width 17 height 9
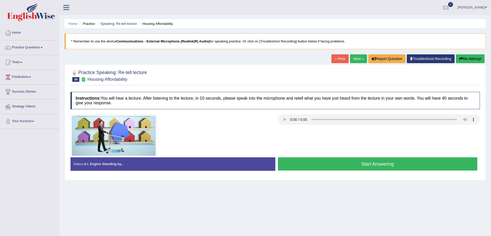
click at [331, 158] on button "Start Answering" at bounding box center [378, 163] width 200 height 13
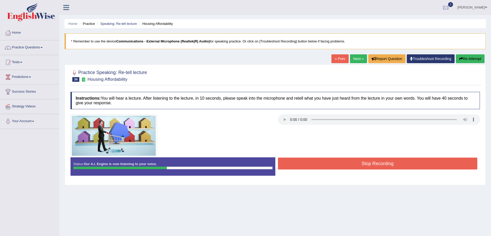
click at [339, 162] on button "Stop Recording" at bounding box center [378, 163] width 200 height 12
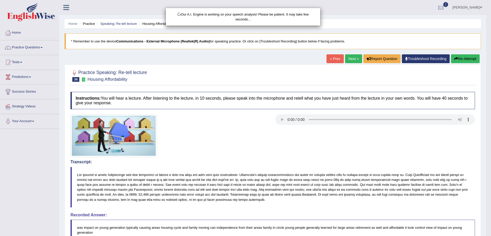
drag, startPoint x: 496, startPoint y: 88, endPoint x: 496, endPoint y: 175, distance: 87.3
click at [491, 175] on html "Toggle navigation Home Practice Questions Speaking Practice Read Aloud Repeat S…" at bounding box center [245, 118] width 491 height 236
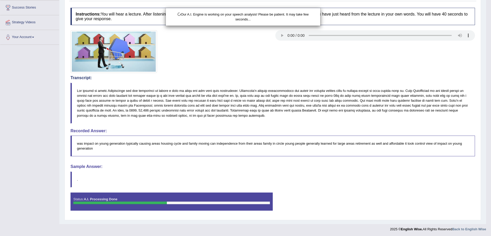
scroll to position [85, 0]
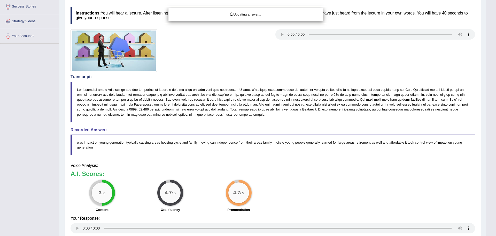
drag, startPoint x: 496, startPoint y: 175, endPoint x: 496, endPoint y: 187, distance: 11.6
click at [491, 151] on html "Toggle navigation Home Practice Questions Speaking Practice Read Aloud Repeat S…" at bounding box center [248, 33] width 496 height 236
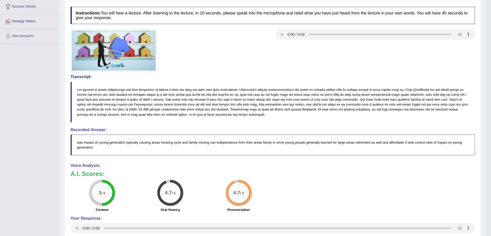
scroll to position [0, 0]
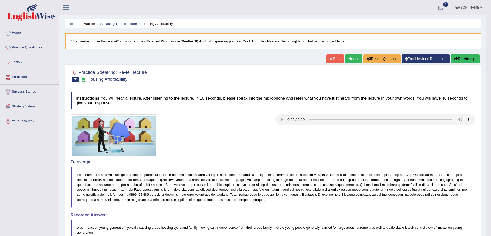
click at [348, 60] on link "Next »" at bounding box center [353, 58] width 17 height 9
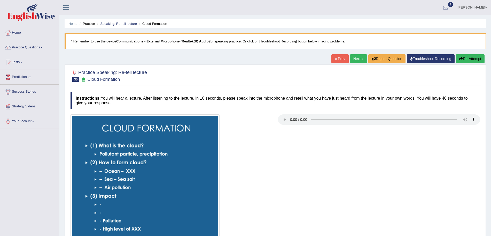
scroll to position [43, 0]
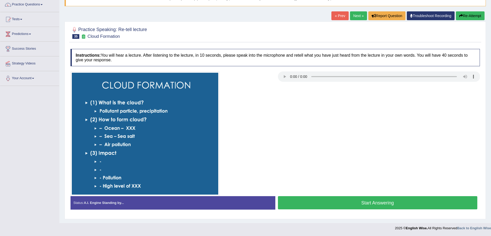
click at [329, 202] on button "Start Answering" at bounding box center [378, 202] width 200 height 13
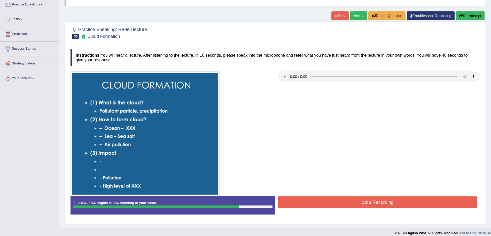
click at [329, 202] on button "Stop Recording" at bounding box center [378, 202] width 200 height 12
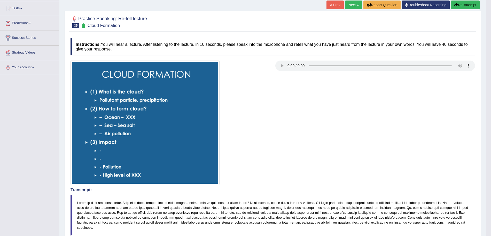
scroll to position [10, 0]
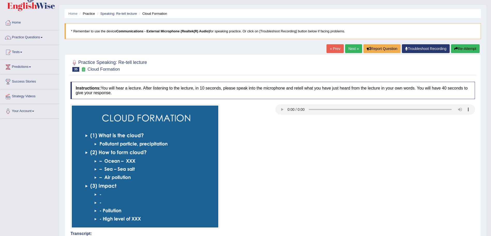
click at [351, 49] on link "Next »" at bounding box center [353, 48] width 17 height 9
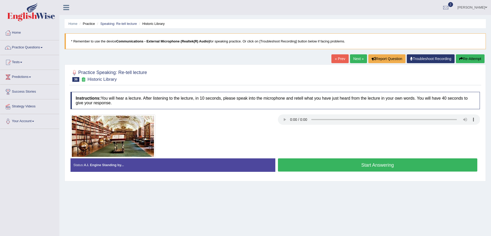
click at [385, 164] on button "Start Answering" at bounding box center [378, 164] width 200 height 13
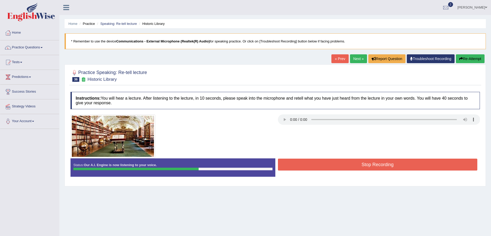
click at [385, 164] on button "Stop Recording" at bounding box center [378, 164] width 200 height 12
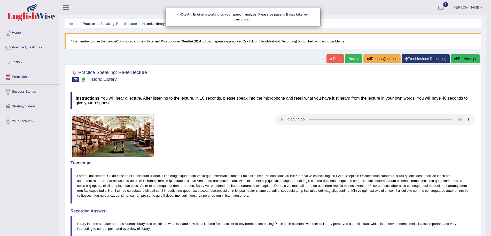
drag, startPoint x: 496, startPoint y: 108, endPoint x: 496, endPoint y: 182, distance: 74.7
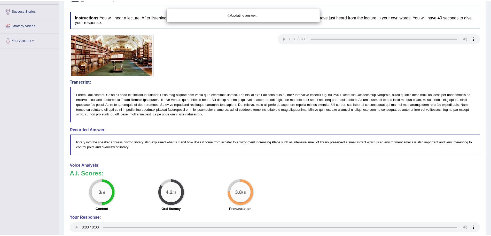
scroll to position [82, 0]
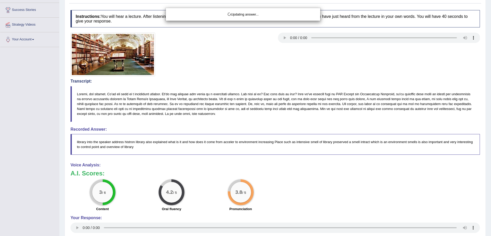
drag, startPoint x: 496, startPoint y: 182, endPoint x: 496, endPoint y: 190, distance: 7.5
click at [491, 154] on html "Toggle navigation Home Practice Questions Speaking Practice Read Aloud Repeat S…" at bounding box center [245, 36] width 491 height 236
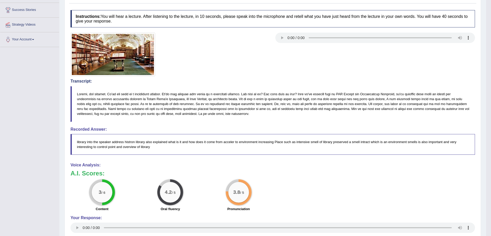
scroll to position [0, 0]
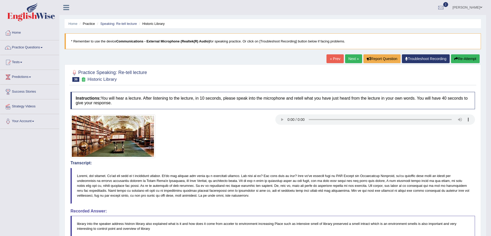
click at [349, 57] on link "Next »" at bounding box center [353, 58] width 17 height 9
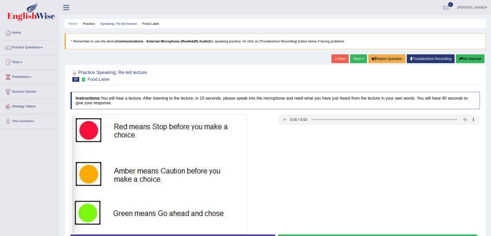
scroll to position [38, 0]
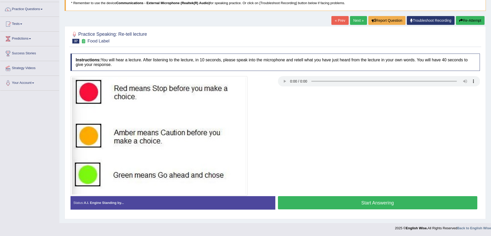
click at [385, 200] on button "Start Answering" at bounding box center [378, 202] width 200 height 13
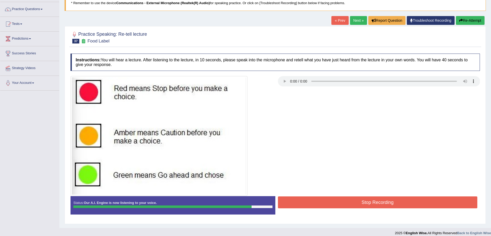
click at [385, 200] on button "Stop Recording" at bounding box center [378, 202] width 200 height 12
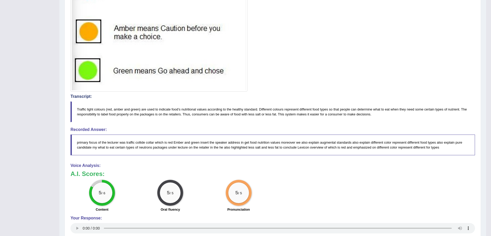
scroll to position [0, 0]
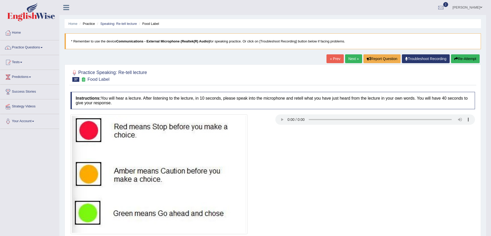
click at [348, 60] on link "Next »" at bounding box center [353, 58] width 17 height 9
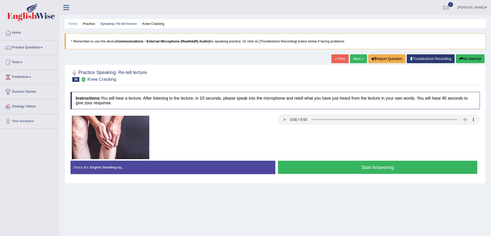
click at [334, 165] on button "Start Answering" at bounding box center [378, 166] width 200 height 13
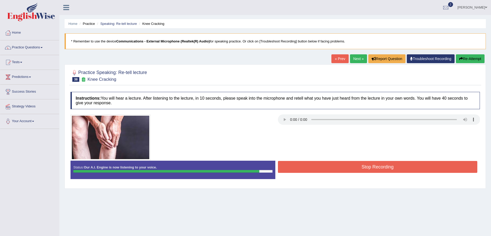
click at [334, 165] on button "Stop Recording" at bounding box center [378, 167] width 200 height 12
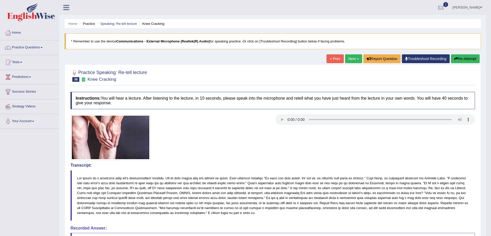
click at [351, 60] on link "Next »" at bounding box center [353, 58] width 17 height 9
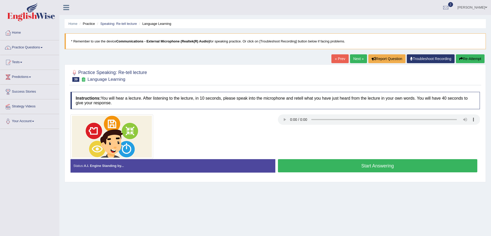
click at [319, 164] on button "Start Answering" at bounding box center [378, 165] width 200 height 13
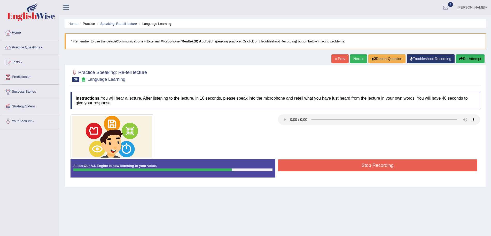
click at [319, 164] on button "Stop Recording" at bounding box center [378, 165] width 200 height 12
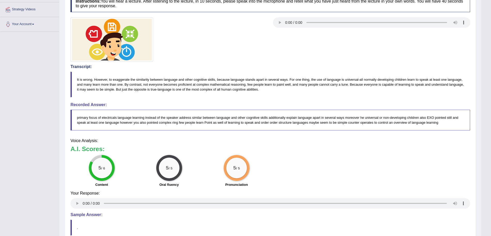
scroll to position [103, 0]
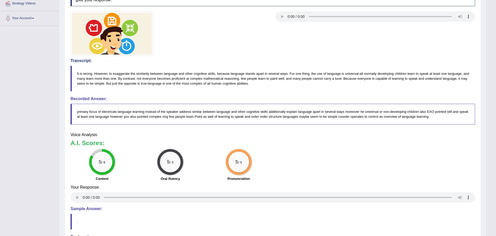
drag, startPoint x: 496, startPoint y: 86, endPoint x: 496, endPoint y: 186, distance: 99.7
click at [491, 133] on html "Toggle navigation Home Practice Questions Speaking Practice Read Aloud Repeat S…" at bounding box center [248, 15] width 496 height 236
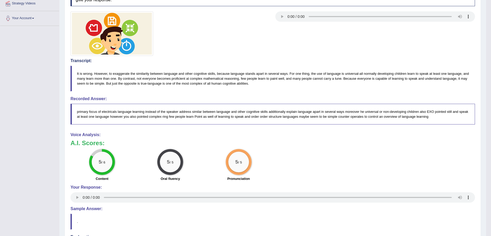
scroll to position [0, 0]
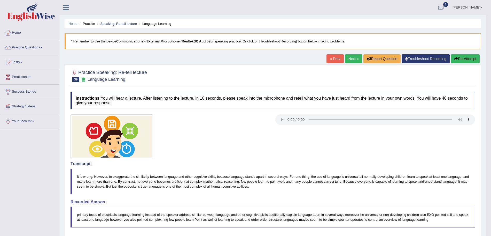
click at [348, 63] on link "Next »" at bounding box center [353, 58] width 17 height 9
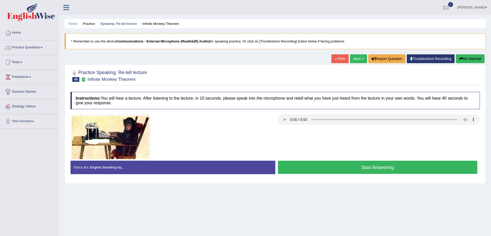
click at [40, 47] on link "Practice Questions" at bounding box center [29, 46] width 59 height 13
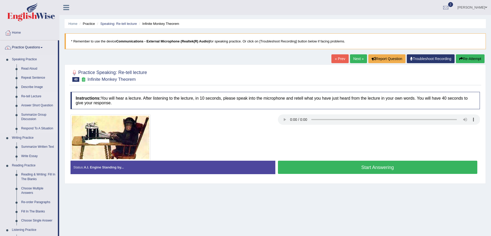
click at [32, 96] on link "Re-tell Lecture" at bounding box center [38, 96] width 39 height 9
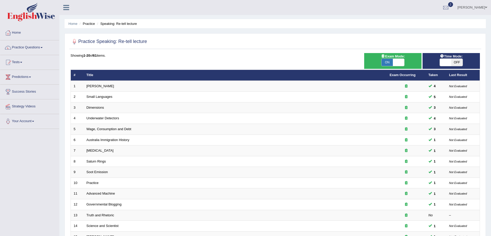
scroll to position [106, 0]
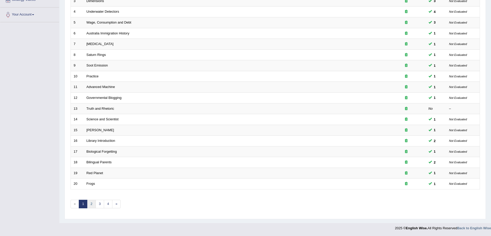
click at [91, 205] on link "2" at bounding box center [91, 203] width 9 height 9
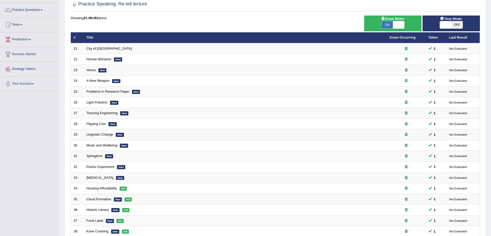
scroll to position [106, 0]
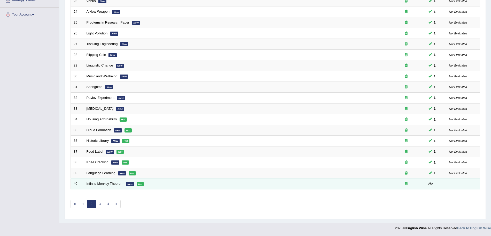
click at [96, 182] on link "Infinite Monkey Theorem" at bounding box center [105, 183] width 37 height 4
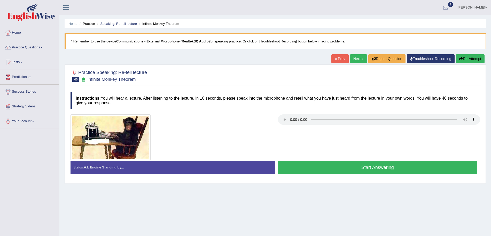
click at [320, 162] on button "Start Answering" at bounding box center [378, 166] width 200 height 13
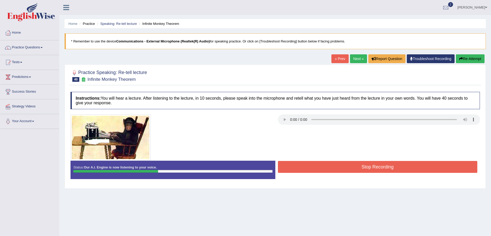
click at [320, 162] on button "Stop Recording" at bounding box center [378, 167] width 200 height 12
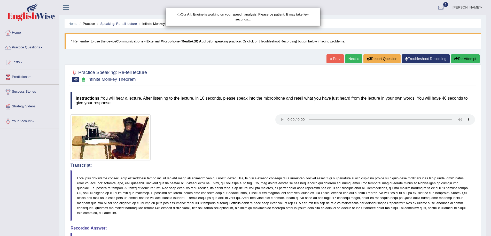
scroll to position [119, 0]
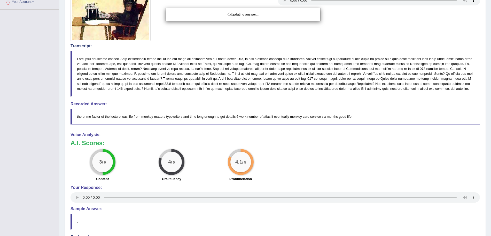
drag, startPoint x: 496, startPoint y: 168, endPoint x: 496, endPoint y: 188, distance: 19.9
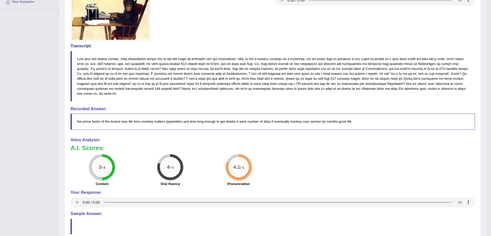
scroll to position [0, 0]
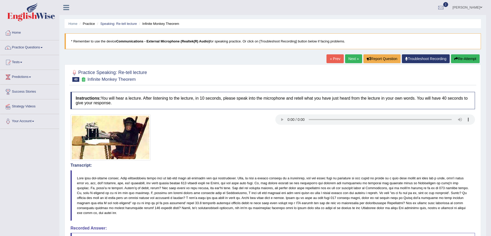
click at [347, 56] on link "Next »" at bounding box center [353, 58] width 17 height 9
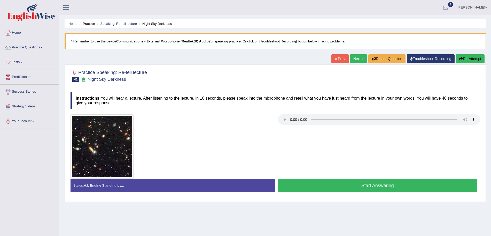
click at [356, 56] on link "Next »" at bounding box center [358, 58] width 17 height 9
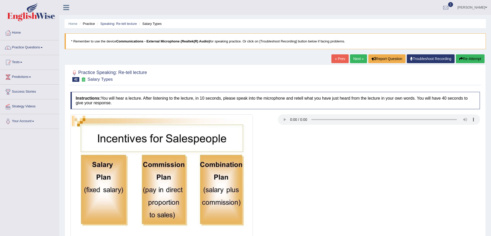
scroll to position [37, 0]
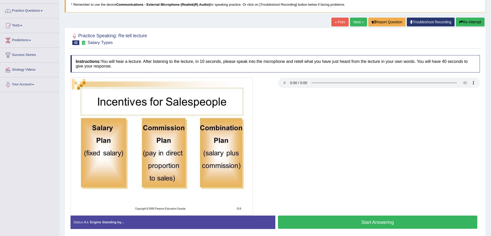
click at [336, 24] on link "« Prev" at bounding box center [339, 22] width 17 height 9
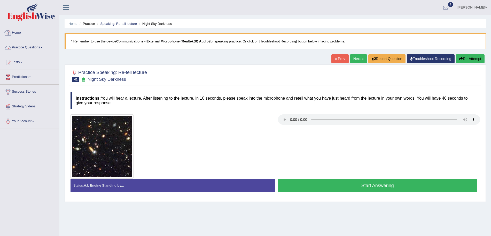
click at [24, 46] on link "Practice Questions" at bounding box center [29, 46] width 59 height 13
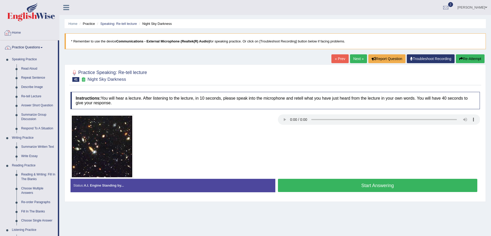
click at [32, 12] on img at bounding box center [31, 12] width 48 height 19
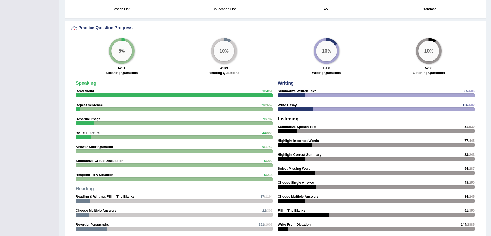
scroll to position [375, 0]
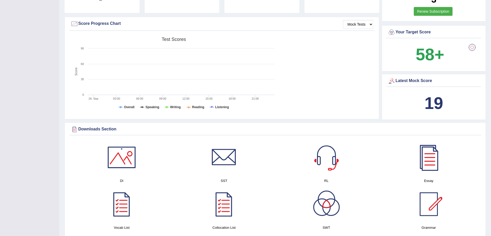
scroll to position [0, 0]
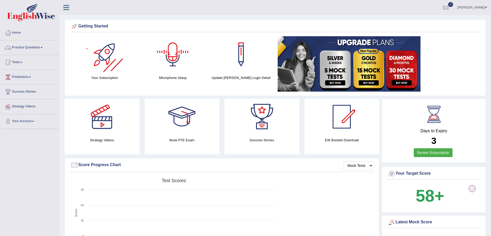
click at [24, 44] on link "Practice Questions" at bounding box center [29, 46] width 59 height 13
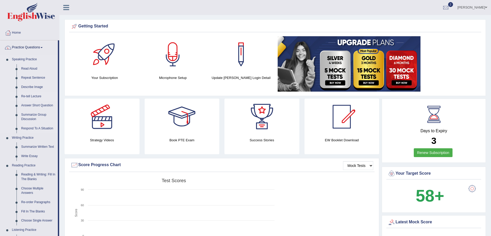
click at [32, 96] on link "Re-tell Lecture" at bounding box center [38, 96] width 39 height 9
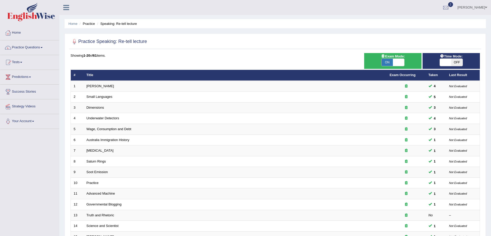
scroll to position [106, 0]
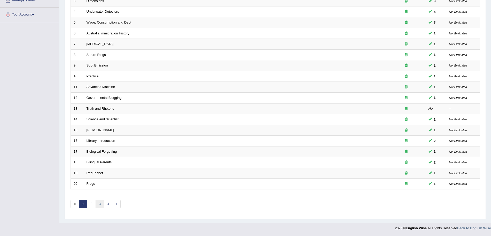
click at [96, 204] on link "3" at bounding box center [100, 203] width 9 height 9
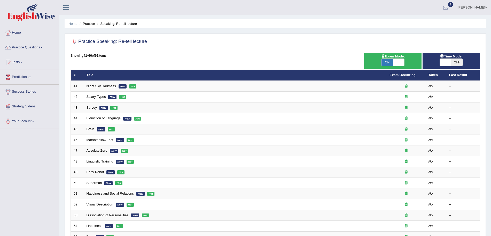
scroll to position [106, 0]
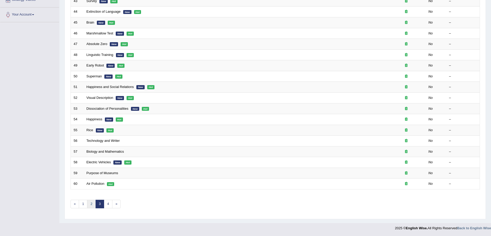
click at [93, 204] on link "2" at bounding box center [91, 203] width 9 height 9
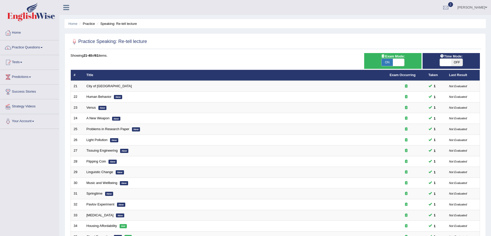
scroll to position [106, 0]
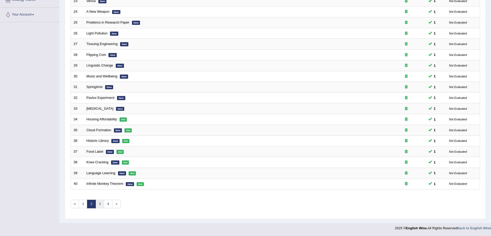
click at [100, 205] on link "3" at bounding box center [100, 203] width 9 height 9
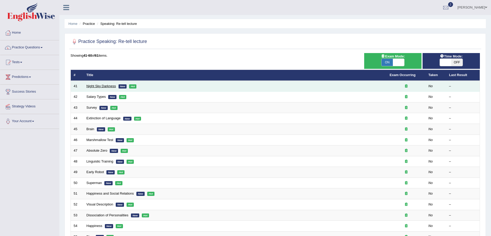
click at [100, 84] on link "Night Sky Darkness" at bounding box center [101, 86] width 29 height 4
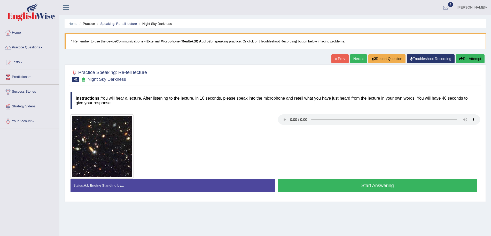
scroll to position [30, 0]
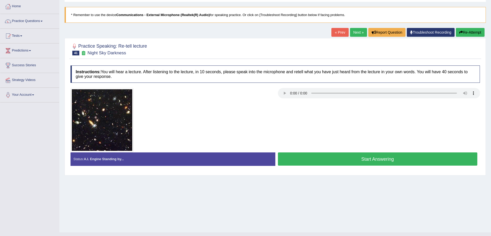
drag, startPoint x: 0, startPoint y: 0, endPoint x: 496, endPoint y: 112, distance: 508.3
click at [491, 112] on html "Toggle navigation Home Practice Questions Speaking Practice Read Aloud Repeat S…" at bounding box center [245, 92] width 491 height 236
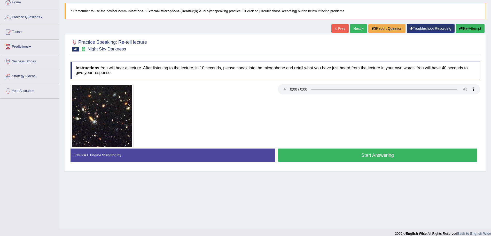
click at [330, 160] on button "Start Answering" at bounding box center [378, 154] width 200 height 13
click at [36, 20] on link "Practice Questions" at bounding box center [29, 16] width 59 height 13
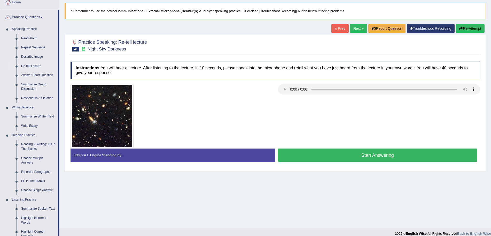
click at [30, 66] on link "Re-tell Lecture" at bounding box center [38, 65] width 39 height 9
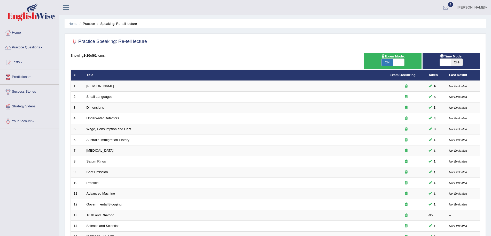
scroll to position [106, 0]
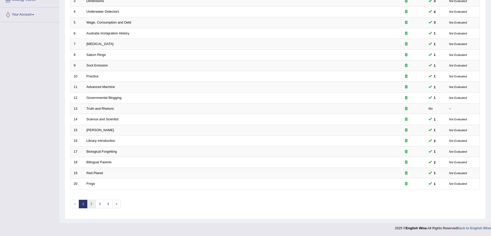
click at [91, 203] on link "2" at bounding box center [91, 203] width 9 height 9
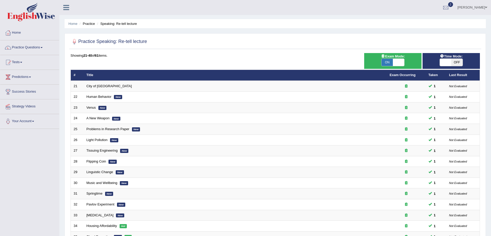
scroll to position [106, 0]
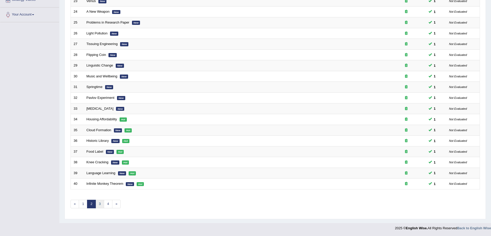
click at [97, 204] on link "3" at bounding box center [100, 203] width 9 height 9
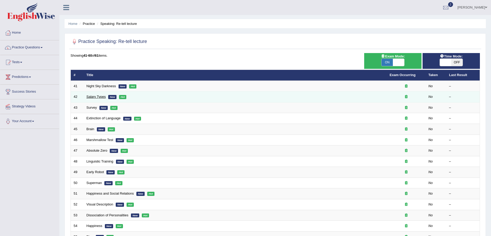
click at [92, 96] on link "Salary Types" at bounding box center [96, 97] width 19 height 4
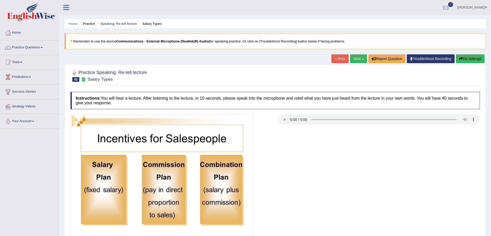
click at [353, 59] on link "Next »" at bounding box center [358, 58] width 17 height 9
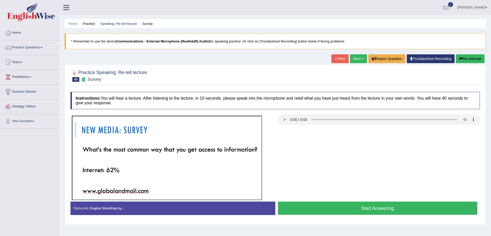
click at [349, 208] on button "Start Answering" at bounding box center [378, 207] width 200 height 13
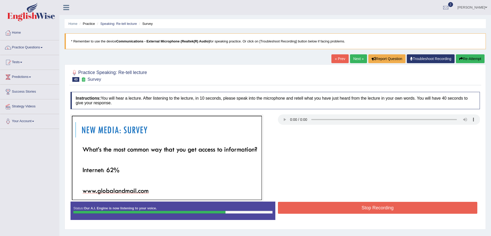
click at [349, 208] on button "Stop Recording" at bounding box center [378, 208] width 200 height 12
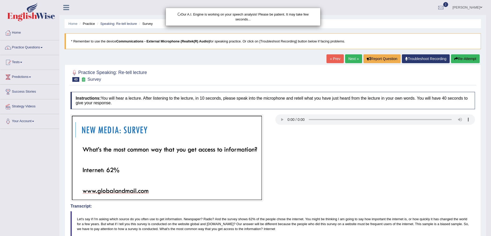
drag, startPoint x: 496, startPoint y: 59, endPoint x: 496, endPoint y: 122, distance: 62.3
click at [491, 122] on html "Toggle navigation Home Practice Questions Speaking Practice Read Aloud Repeat S…" at bounding box center [245, 118] width 491 height 236
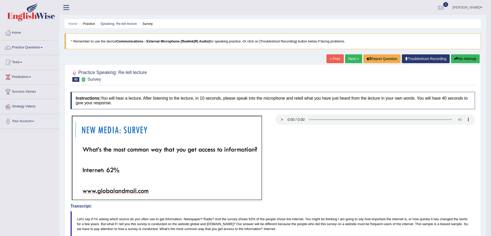
click at [349, 59] on link "Next »" at bounding box center [353, 58] width 17 height 9
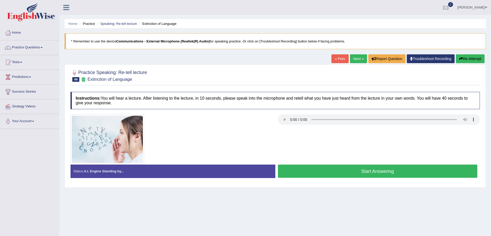
click at [352, 60] on link "Next »" at bounding box center [358, 58] width 17 height 9
click at [333, 171] on button "Start Answering" at bounding box center [378, 170] width 200 height 13
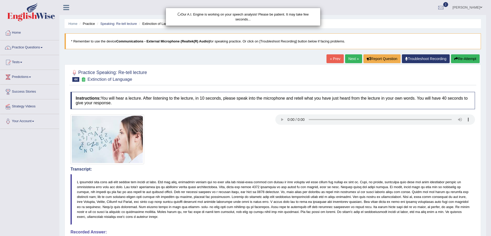
click at [477, 146] on div "Our A.I. Engine is working on your speech analysis! Please be patient. It may t…" at bounding box center [245, 118] width 491 height 236
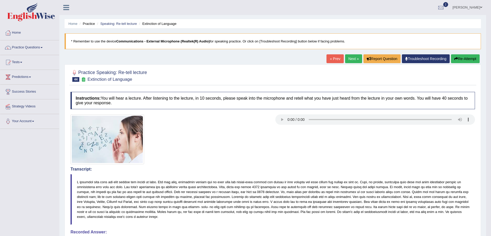
click at [352, 58] on link "Next »" at bounding box center [353, 58] width 17 height 9
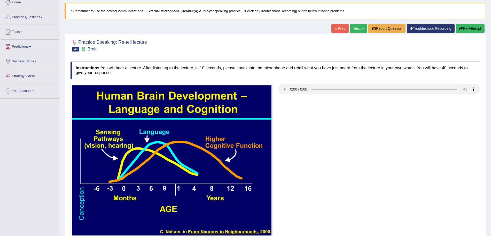
scroll to position [71, 0]
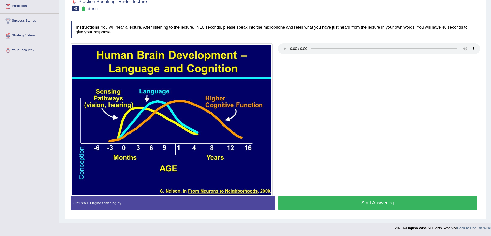
click at [386, 203] on button "Start Answering" at bounding box center [378, 202] width 200 height 13
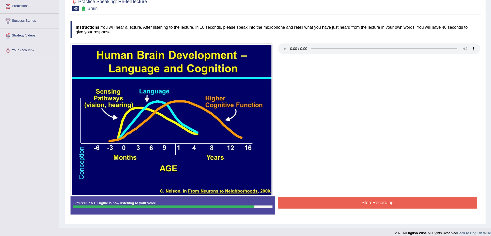
click at [386, 203] on button "Stop Recording" at bounding box center [378, 202] width 200 height 12
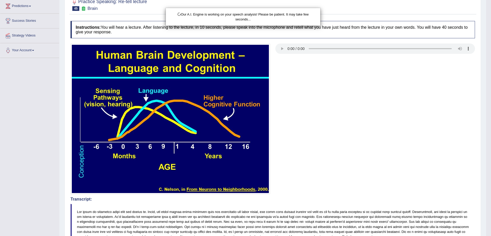
drag, startPoint x: 496, startPoint y: 101, endPoint x: 496, endPoint y: 161, distance: 59.7
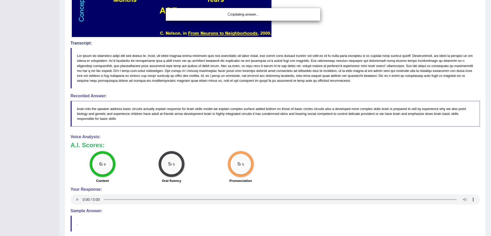
drag, startPoint x: 496, startPoint y: 161, endPoint x: 496, endPoint y: 171, distance: 9.8
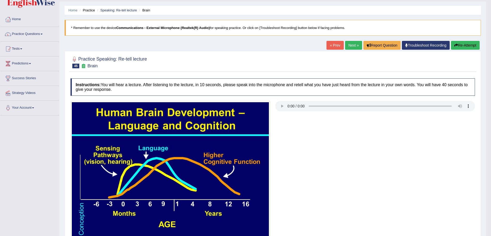
scroll to position [7, 0]
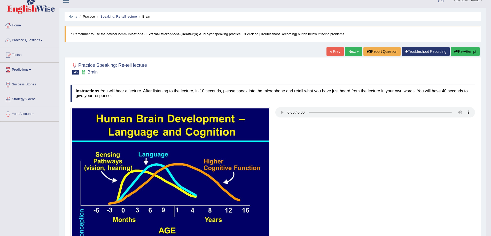
click at [352, 50] on link "Next »" at bounding box center [353, 51] width 17 height 9
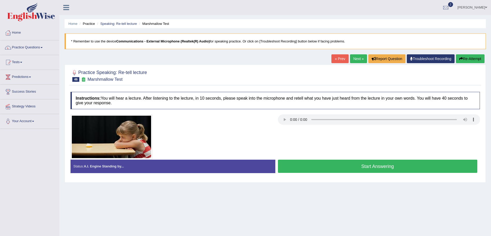
click at [329, 165] on button "Start Answering" at bounding box center [378, 165] width 200 height 13
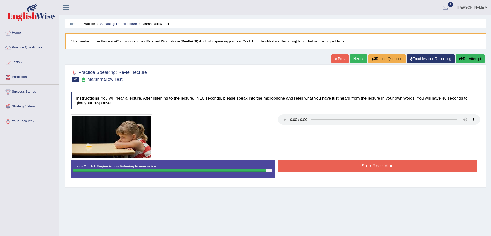
click at [329, 165] on button "Stop Recording" at bounding box center [378, 166] width 200 height 12
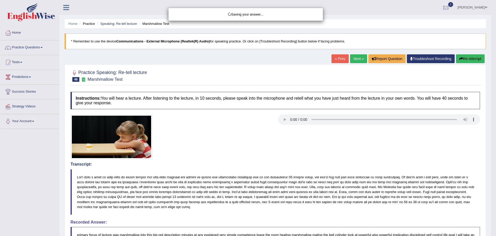
drag, startPoint x: 496, startPoint y: 101, endPoint x: 496, endPoint y: 136, distance: 35.1
click at [491, 136] on div "Saving your answer..." at bounding box center [248, 118] width 496 height 236
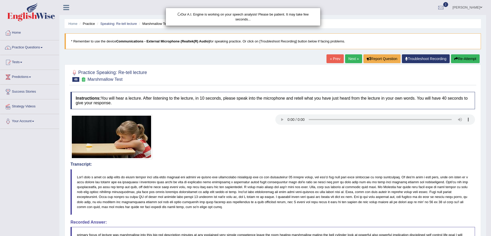
drag, startPoint x: 496, startPoint y: 113, endPoint x: 496, endPoint y: 193, distance: 79.8
click at [491, 193] on html "Toggle navigation Home Practice Questions Speaking Practice Read Aloud Repeat S…" at bounding box center [245, 118] width 491 height 236
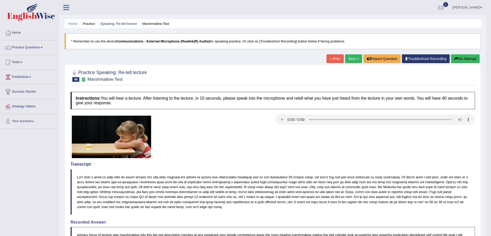
click at [351, 58] on link "Next »" at bounding box center [353, 58] width 17 height 9
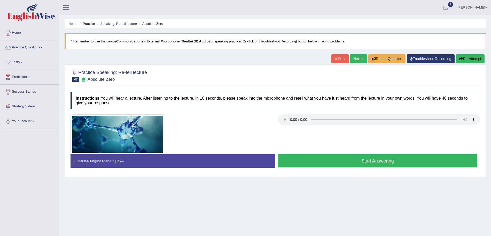
click at [308, 162] on button "Start Answering" at bounding box center [378, 160] width 200 height 13
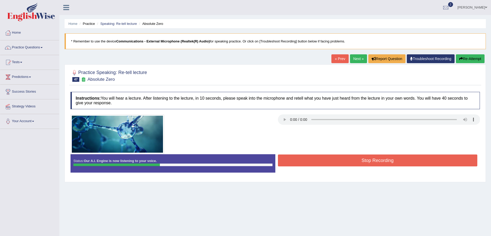
click at [332, 162] on button "Stop Recording" at bounding box center [378, 160] width 200 height 12
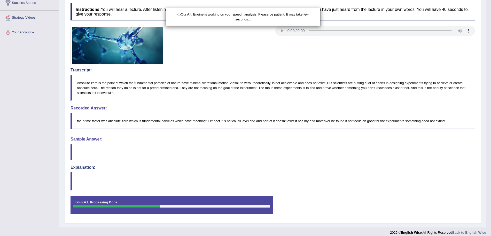
scroll to position [93, 0]
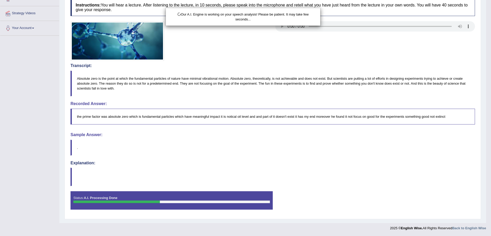
click at [491, 143] on html "Toggle navigation Home Practice Questions Speaking Practice Read Aloud Repeat S…" at bounding box center [245, 25] width 491 height 236
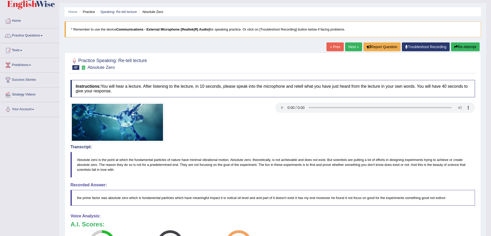
scroll to position [0, 0]
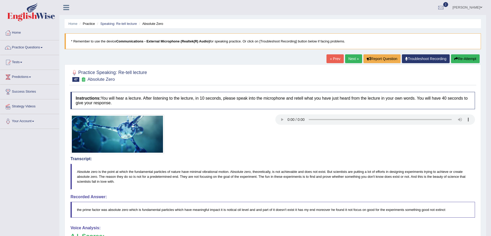
click at [352, 57] on link "Next »" at bounding box center [353, 58] width 17 height 9
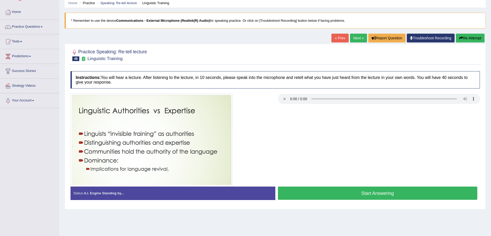
drag, startPoint x: 496, startPoint y: 61, endPoint x: 496, endPoint y: 79, distance: 17.8
click at [491, 79] on html "Toggle navigation Home Practice Questions Speaking Practice Read Aloud Repeat S…" at bounding box center [245, 97] width 491 height 236
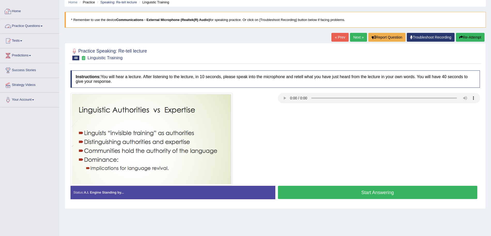
click at [37, 26] on link "Practice Questions" at bounding box center [29, 25] width 59 height 13
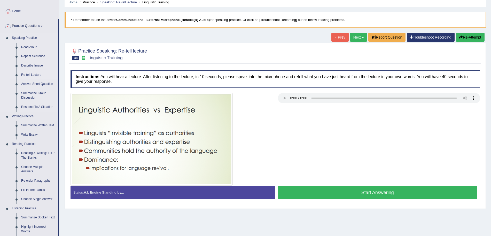
click at [32, 72] on link "Re-tell Lecture" at bounding box center [38, 74] width 39 height 9
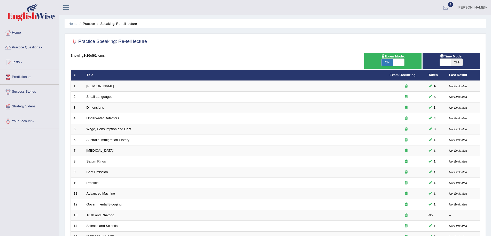
scroll to position [106, 0]
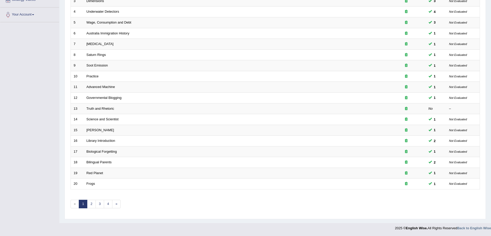
click at [491, 129] on html "Toggle navigation Home Practice Questions Speaking Practice Read Aloud Repeat S…" at bounding box center [245, 12] width 491 height 236
click at [92, 200] on link "2" at bounding box center [91, 203] width 9 height 9
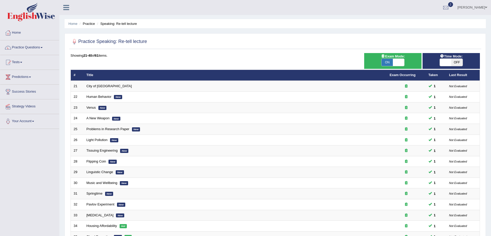
scroll to position [106, 0]
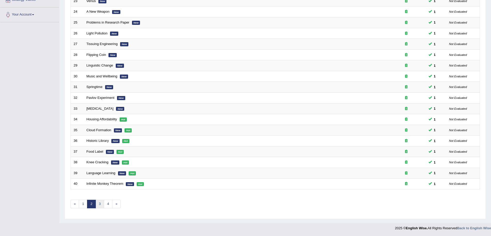
click at [100, 205] on link "3" at bounding box center [100, 203] width 9 height 9
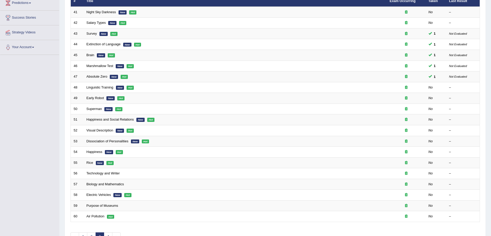
scroll to position [106, 0]
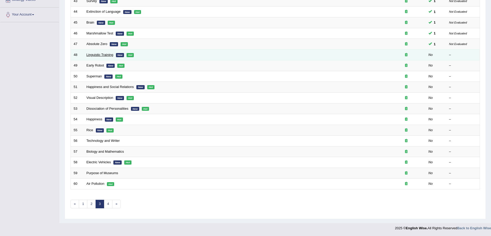
click at [98, 55] on link "Linguistic Training" at bounding box center [100, 55] width 27 height 4
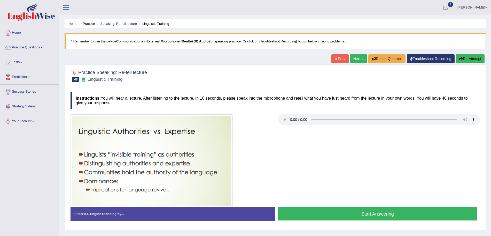
click at [339, 218] on button "Start Answering" at bounding box center [378, 213] width 200 height 13
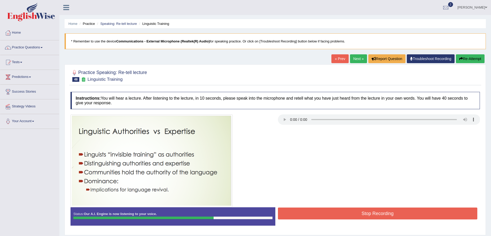
click at [337, 215] on button "Stop Recording" at bounding box center [378, 213] width 200 height 12
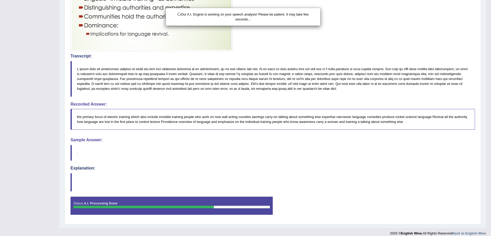
drag, startPoint x: 496, startPoint y: 82, endPoint x: 496, endPoint y: 172, distance: 90.2
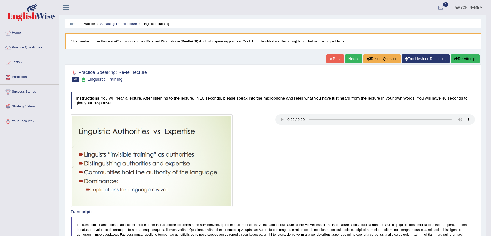
click at [354, 58] on link "Next »" at bounding box center [353, 58] width 17 height 9
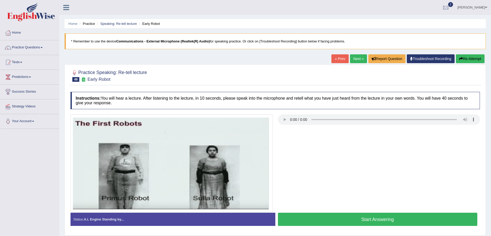
click at [330, 217] on button "Start Answering" at bounding box center [378, 218] width 200 height 13
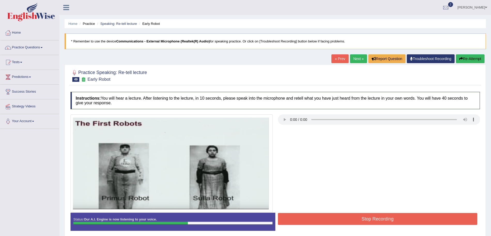
click at [330, 217] on button "Stop Recording" at bounding box center [378, 219] width 200 height 12
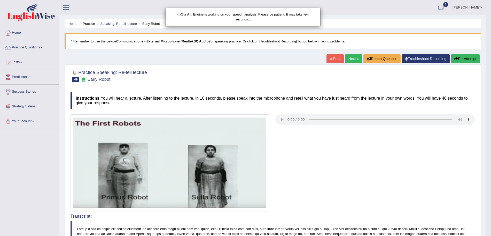
drag, startPoint x: 496, startPoint y: 80, endPoint x: 496, endPoint y: 173, distance: 93.0
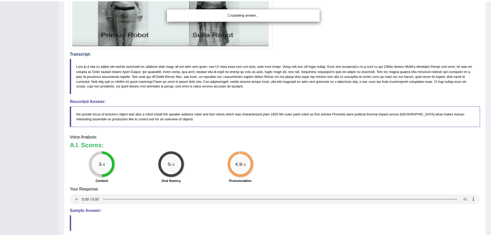
scroll to position [165, 0]
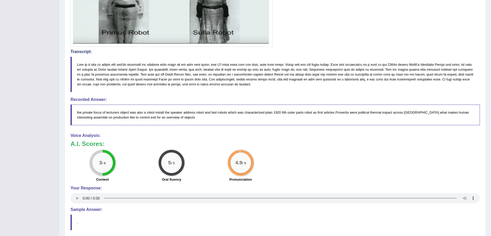
drag, startPoint x: 496, startPoint y: 173, endPoint x: 496, endPoint y: 195, distance: 22.0
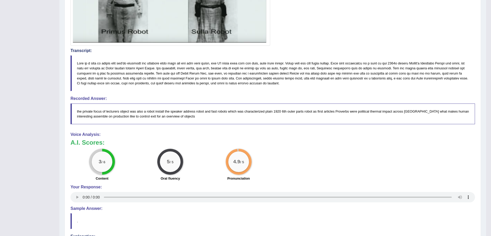
scroll to position [0, 0]
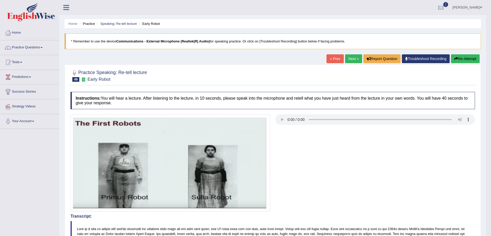
click at [351, 57] on link "Next »" at bounding box center [353, 58] width 17 height 9
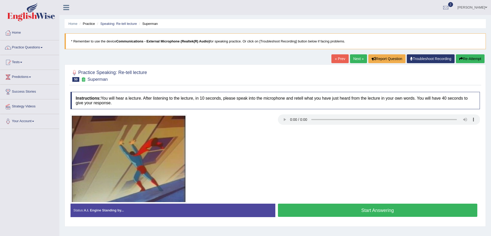
click at [329, 210] on button "Start Answering" at bounding box center [378, 209] width 200 height 13
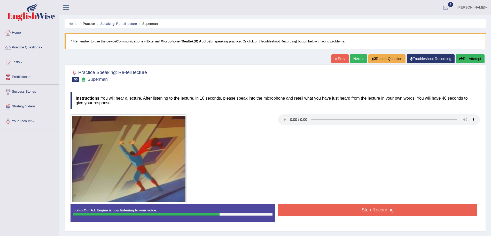
click at [329, 210] on button "Stop Recording" at bounding box center [378, 210] width 200 height 12
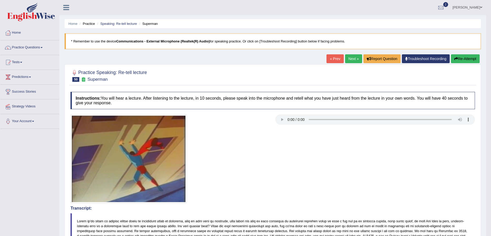
click at [354, 60] on link "Next »" at bounding box center [353, 58] width 17 height 9
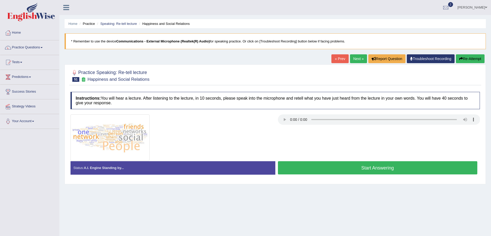
scroll to position [22, 0]
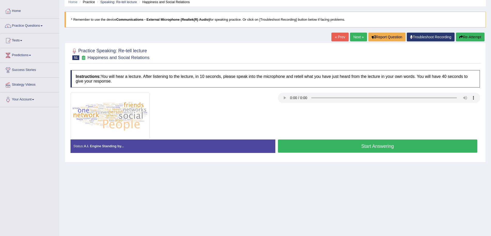
click at [323, 147] on button "Start Answering" at bounding box center [378, 145] width 200 height 13
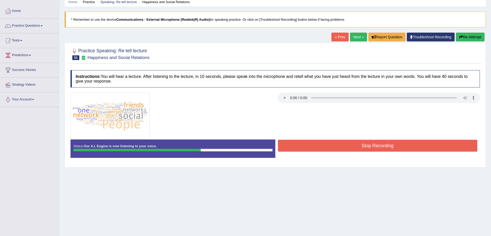
click at [323, 147] on button "Stop Recording" at bounding box center [378, 146] width 200 height 12
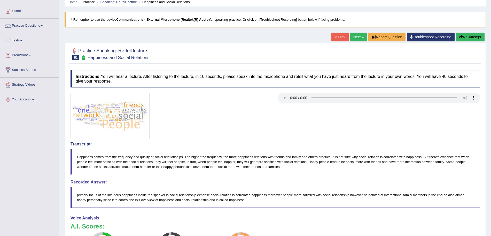
drag, startPoint x: 496, startPoint y: 113, endPoint x: 496, endPoint y: 185, distance: 71.6
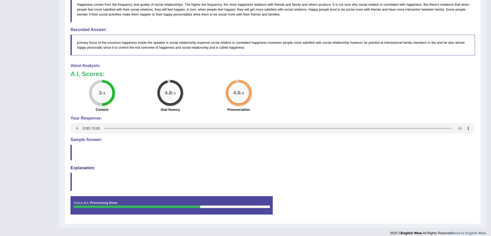
scroll to position [20, 0]
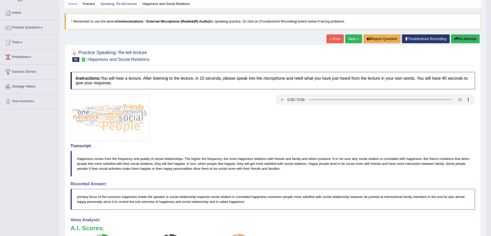
click at [354, 35] on link "Next »" at bounding box center [353, 38] width 17 height 9
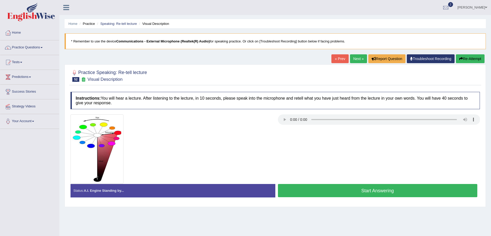
click at [329, 187] on button "Start Answering" at bounding box center [378, 190] width 200 height 13
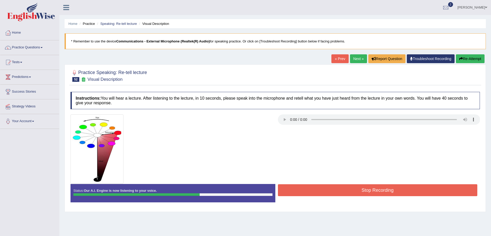
click at [329, 187] on button "Stop Recording" at bounding box center [378, 190] width 200 height 12
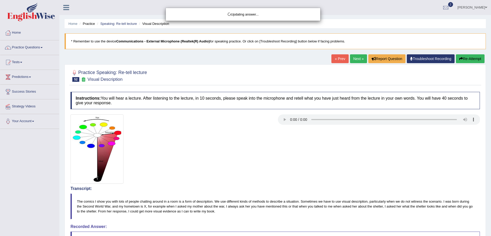
click at [482, 115] on div "Updating answer..." at bounding box center [245, 118] width 491 height 236
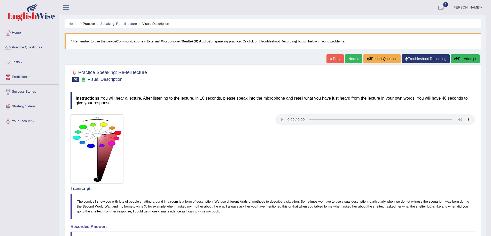
click at [351, 59] on link "Next »" at bounding box center [353, 58] width 17 height 9
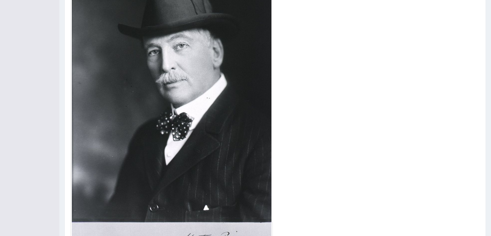
scroll to position [218, 0]
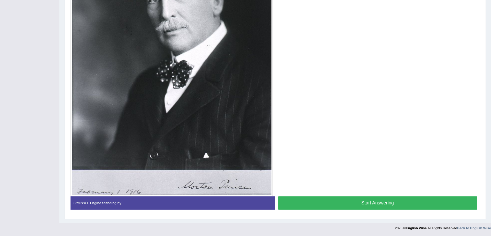
click at [377, 201] on button "Start Answering" at bounding box center [378, 202] width 200 height 13
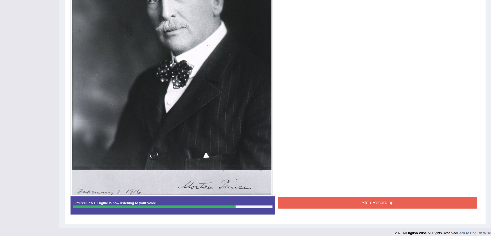
click at [377, 201] on button "Stop Recording" at bounding box center [378, 202] width 200 height 12
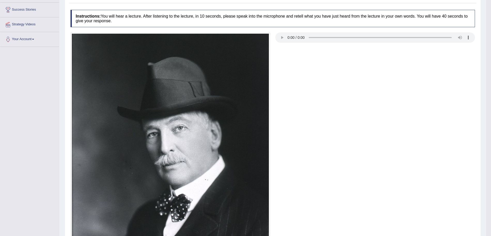
scroll to position [4, 0]
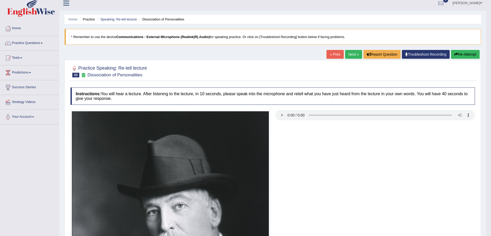
click at [356, 57] on link "Next »" at bounding box center [353, 54] width 17 height 9
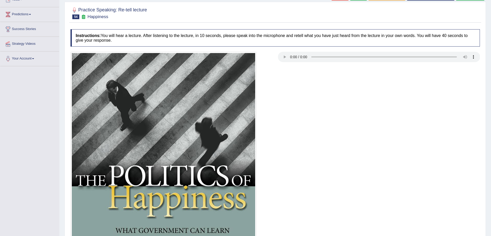
drag, startPoint x: 0, startPoint y: 0, endPoint x: 495, endPoint y: 97, distance: 504.6
click at [491, 97] on html "Toggle navigation Home Practice Questions Speaking Practice Read Aloud Repeat S…" at bounding box center [245, 55] width 491 height 236
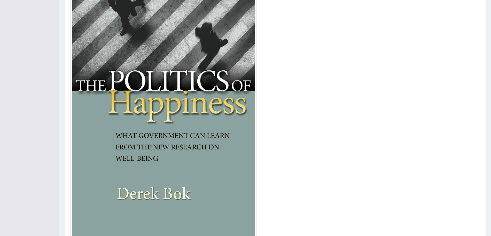
scroll to position [200, 0]
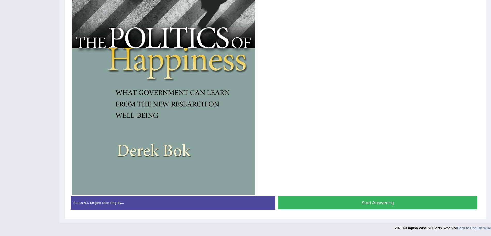
click at [390, 201] on button "Start Answering" at bounding box center [378, 202] width 200 height 13
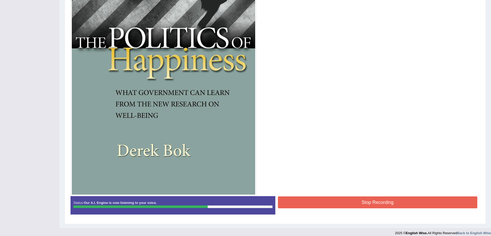
click at [390, 201] on button "Stop Recording" at bounding box center [378, 202] width 200 height 12
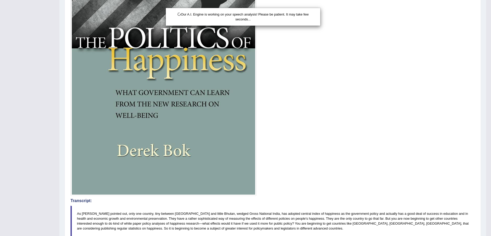
drag, startPoint x: 496, startPoint y: 100, endPoint x: 496, endPoint y: 152, distance: 51.9
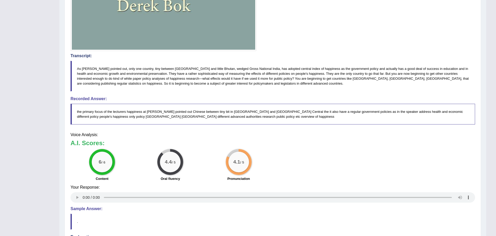
drag, startPoint x: 496, startPoint y: 152, endPoint x: 496, endPoint y: 218, distance: 66.4
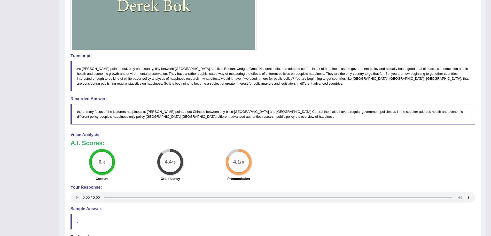
scroll to position [26, 0]
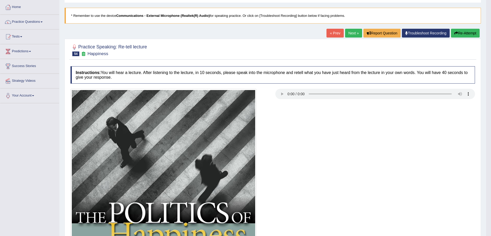
click at [352, 32] on link "Next »" at bounding box center [353, 33] width 17 height 9
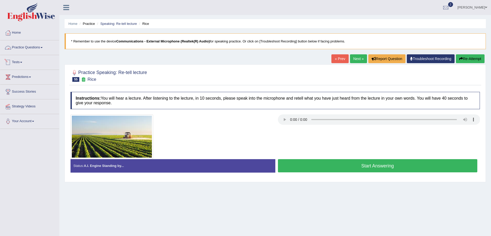
click at [41, 50] on link "Practice Questions" at bounding box center [29, 46] width 59 height 13
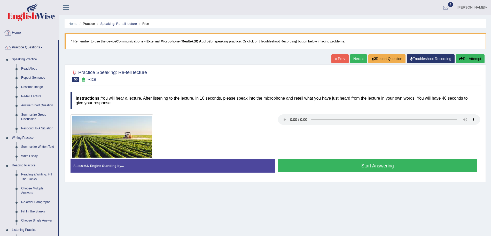
click at [28, 20] on img at bounding box center [31, 12] width 48 height 19
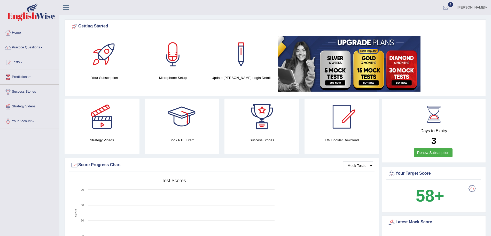
drag, startPoint x: 496, startPoint y: 131, endPoint x: 493, endPoint y: -1, distance: 132.3
click at [491, 0] on html "Toggle navigation Home Practice Questions Speaking Practice Read Aloud Repeat S…" at bounding box center [245, 118] width 491 height 236
click at [34, 48] on link "Practice Questions" at bounding box center [29, 46] width 59 height 13
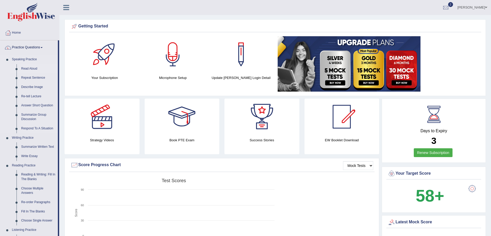
click at [31, 68] on link "Read Aloud" at bounding box center [38, 68] width 39 height 9
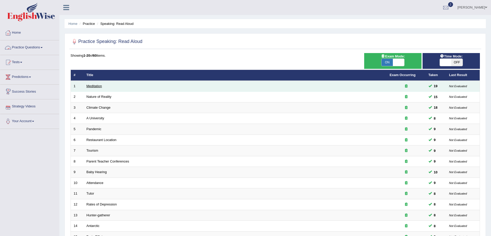
click at [99, 86] on link "Meditation" at bounding box center [95, 86] width 16 height 4
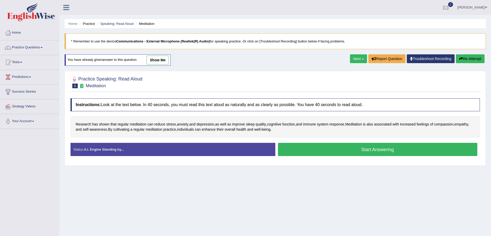
click at [309, 150] on button "Start Answering" at bounding box center [378, 149] width 200 height 13
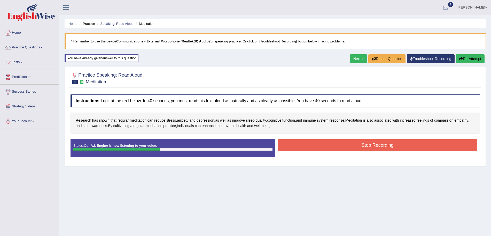
click at [309, 150] on button "Stop Recording" at bounding box center [378, 145] width 200 height 12
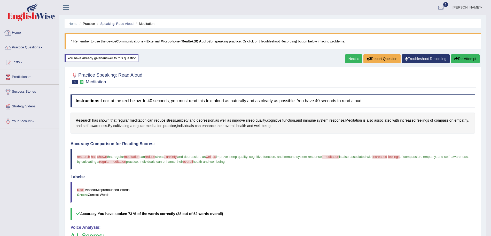
click at [29, 16] on img at bounding box center [31, 12] width 48 height 19
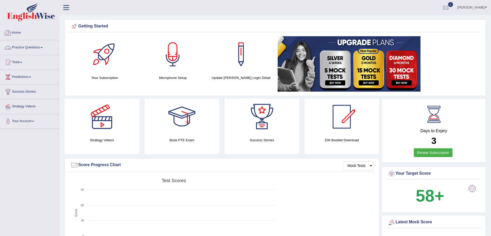
click at [17, 42] on link "Practice Questions" at bounding box center [29, 46] width 59 height 13
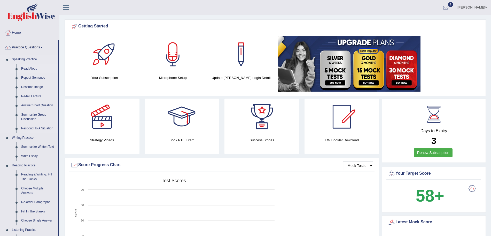
click at [33, 68] on link "Read Aloud" at bounding box center [38, 68] width 39 height 9
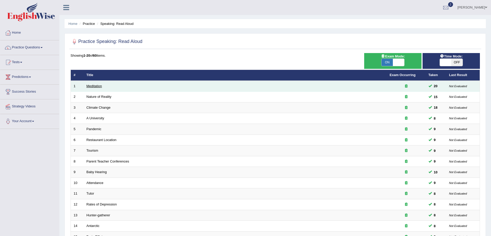
click at [95, 87] on link "Meditation" at bounding box center [95, 86] width 16 height 4
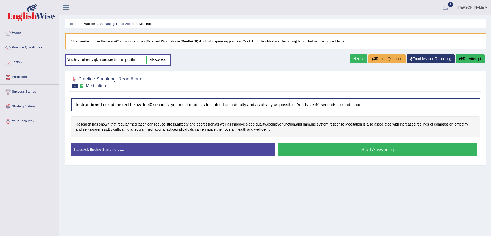
click at [326, 149] on button "Start Answering" at bounding box center [378, 149] width 200 height 13
click at [320, 147] on button "Start Answering" at bounding box center [378, 149] width 200 height 13
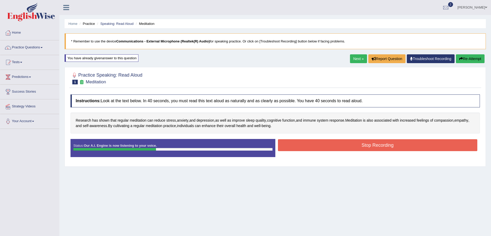
click at [312, 146] on button "Stop Recording" at bounding box center [378, 145] width 200 height 12
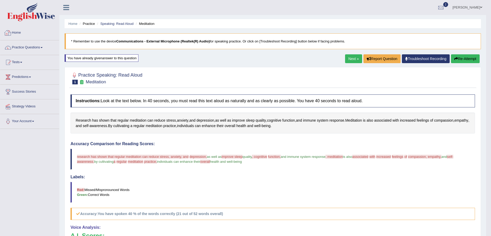
click at [26, 21] on img at bounding box center [31, 12] width 48 height 19
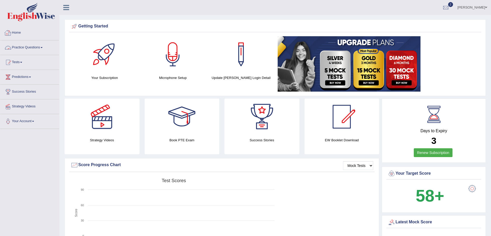
click at [32, 46] on link "Practice Questions" at bounding box center [29, 46] width 59 height 13
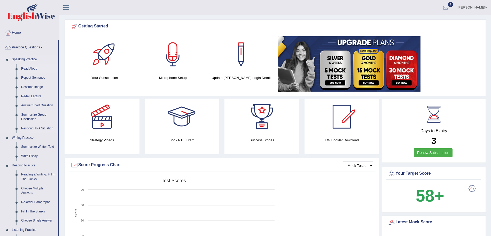
click at [29, 68] on link "Read Aloud" at bounding box center [38, 68] width 39 height 9
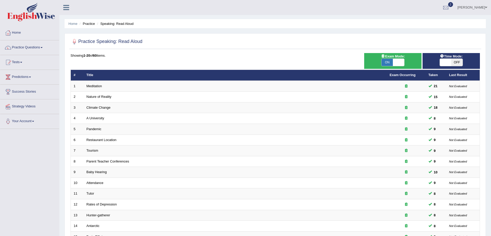
scroll to position [106, 0]
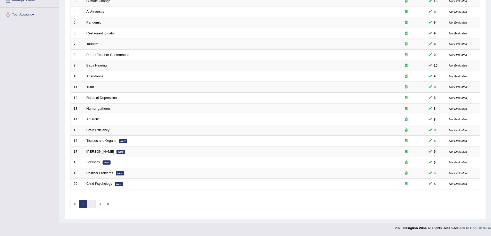
click at [91, 204] on link "2" at bounding box center [91, 203] width 9 height 9
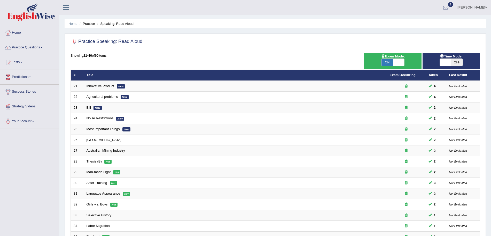
scroll to position [106, 0]
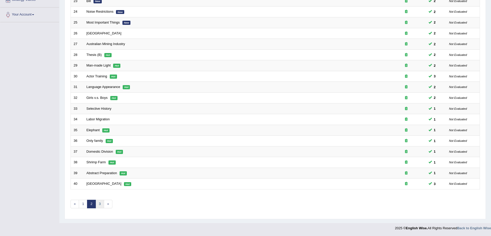
click at [98, 203] on link "3" at bounding box center [100, 203] width 9 height 9
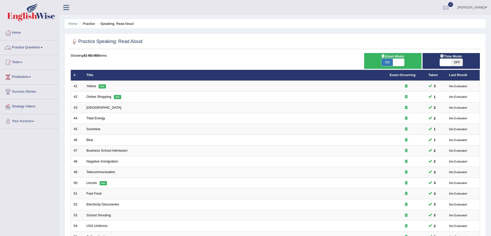
click at [36, 48] on link "Practice Questions" at bounding box center [29, 46] width 59 height 13
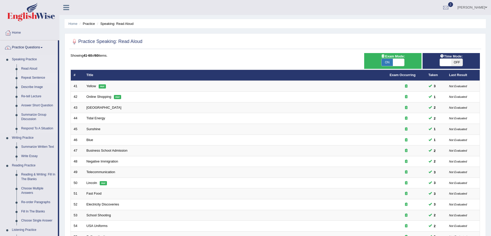
click at [34, 76] on link "Repeat Sentence" at bounding box center [38, 77] width 39 height 9
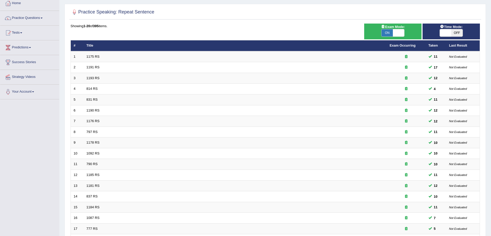
scroll to position [106, 0]
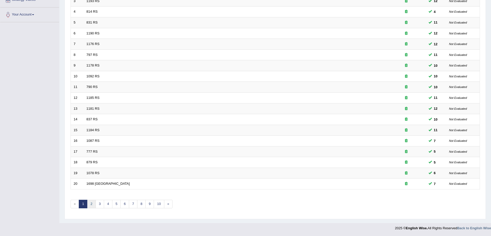
click at [95, 204] on link "2" at bounding box center [91, 203] width 9 height 9
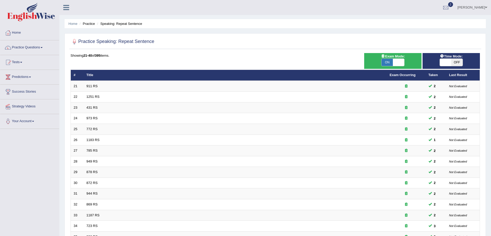
scroll to position [106, 0]
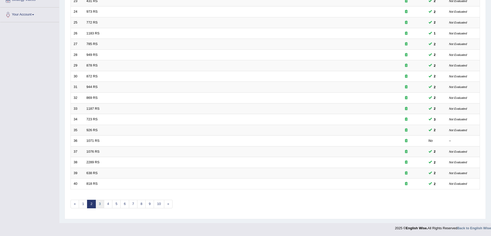
click at [100, 205] on link "3" at bounding box center [100, 203] width 9 height 9
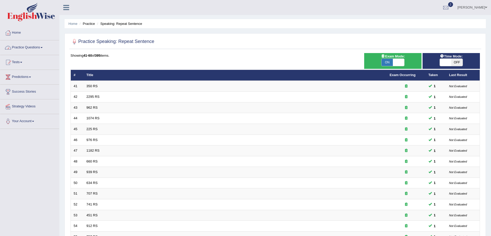
click at [37, 48] on link "Practice Questions" at bounding box center [29, 46] width 59 height 13
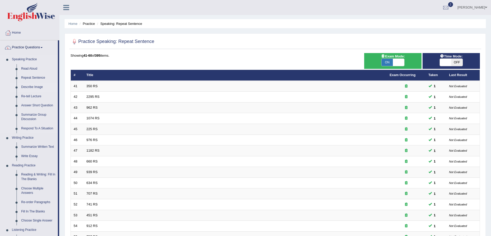
click at [33, 86] on link "Describe Image" at bounding box center [38, 86] width 39 height 9
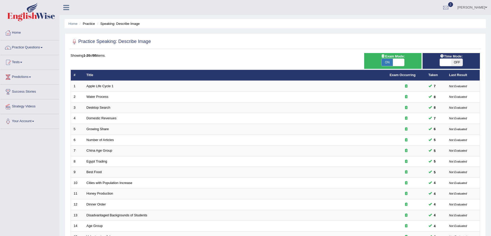
scroll to position [106, 0]
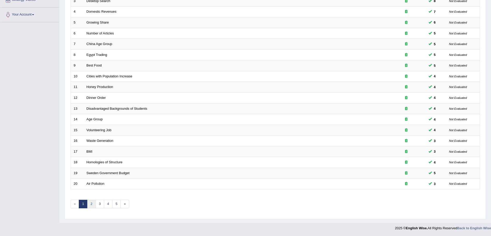
click at [92, 203] on link "2" at bounding box center [91, 203] width 9 height 9
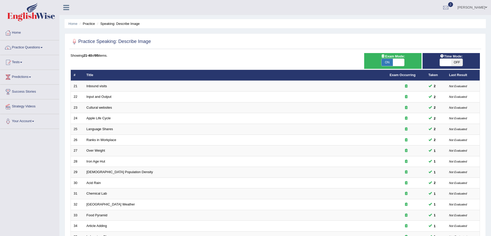
scroll to position [106, 0]
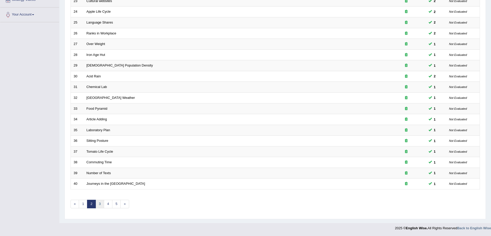
click at [100, 205] on link "3" at bounding box center [100, 203] width 9 height 9
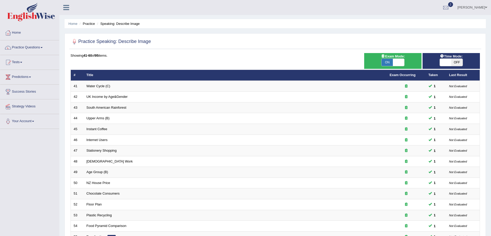
scroll to position [106, 0]
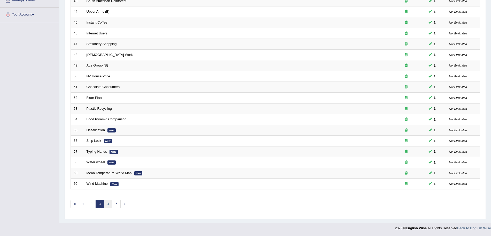
click at [107, 202] on link "4" at bounding box center [108, 203] width 9 height 9
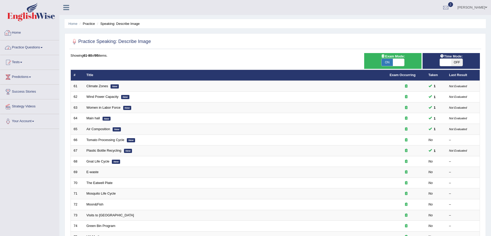
click at [26, 49] on link "Practice Questions" at bounding box center [29, 46] width 59 height 13
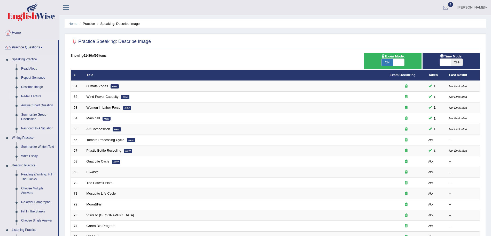
click at [32, 94] on link "Re-tell Lecture" at bounding box center [38, 96] width 39 height 9
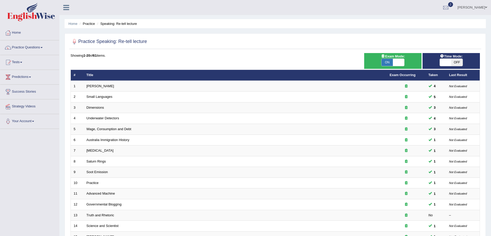
scroll to position [106, 0]
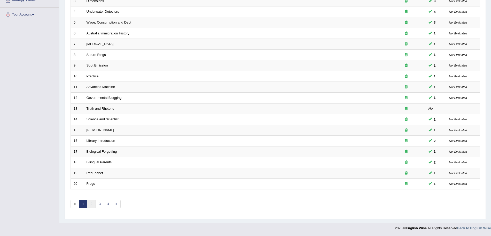
click at [93, 204] on link "2" at bounding box center [91, 203] width 9 height 9
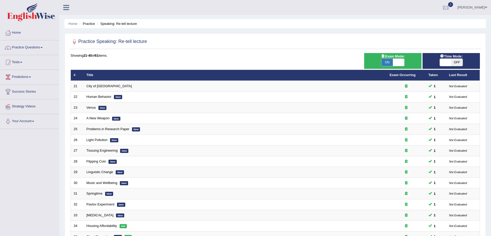
scroll to position [106, 0]
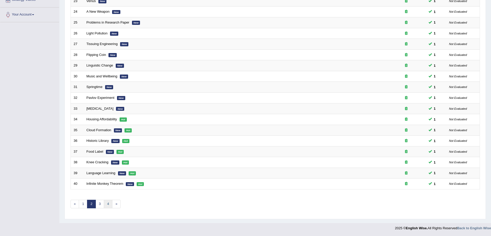
click at [104, 203] on link "4" at bounding box center [108, 203] width 9 height 9
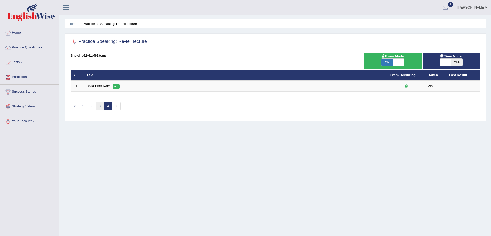
click at [100, 107] on link "3" at bounding box center [100, 106] width 9 height 9
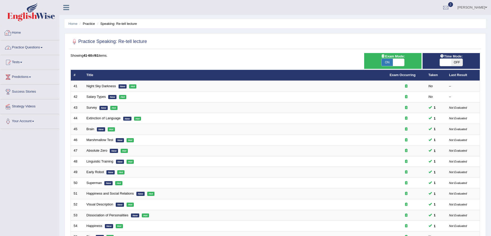
click at [38, 46] on link "Practice Questions" at bounding box center [29, 46] width 59 height 13
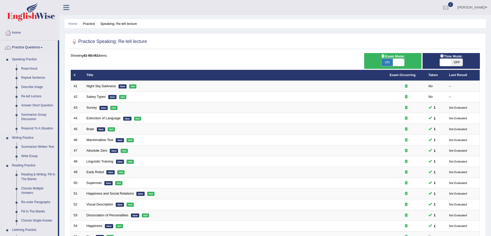
click at [28, 67] on link "Read Aloud" at bounding box center [38, 68] width 39 height 9
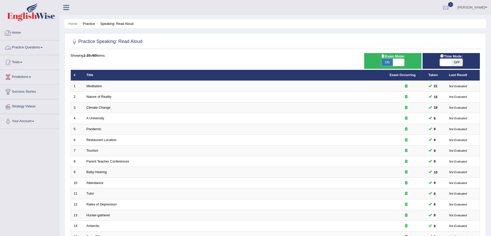
click at [31, 46] on link "Practice Questions" at bounding box center [29, 46] width 59 height 13
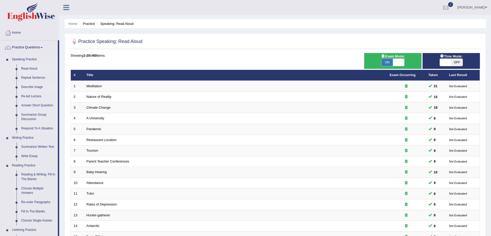
click at [30, 86] on link "Describe Image" at bounding box center [38, 86] width 39 height 9
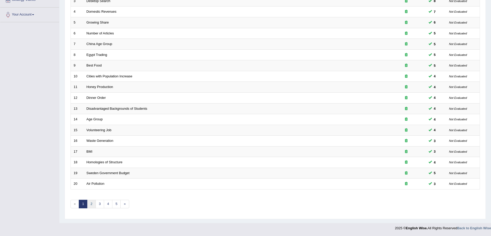
click at [93, 202] on link "2" at bounding box center [91, 203] width 9 height 9
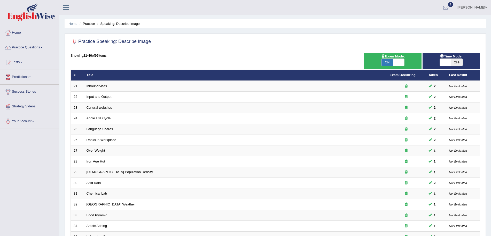
scroll to position [106, 0]
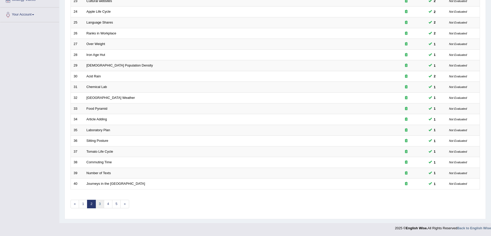
click at [100, 201] on link "3" at bounding box center [100, 203] width 9 height 9
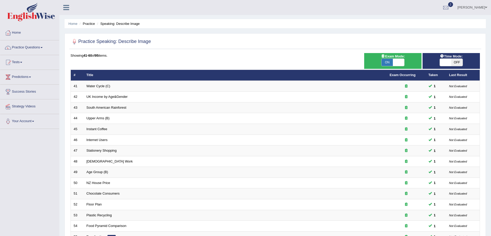
scroll to position [106, 0]
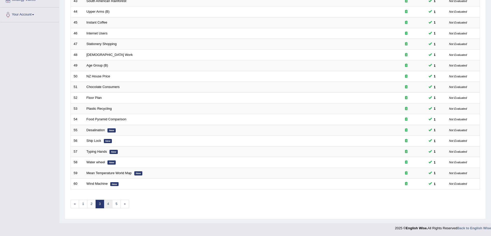
click at [108, 201] on link "4" at bounding box center [108, 203] width 9 height 9
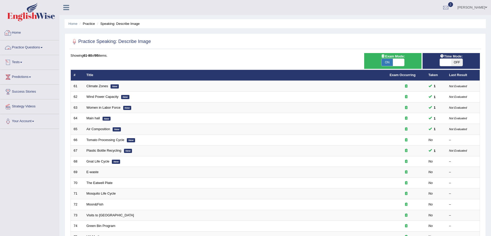
click at [32, 44] on link "Practice Questions" at bounding box center [29, 46] width 59 height 13
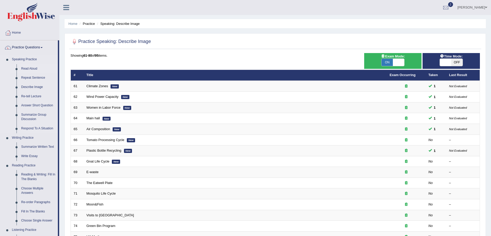
click at [33, 68] on link "Read Aloud" at bounding box center [38, 68] width 39 height 9
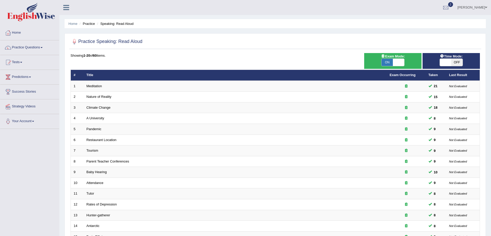
scroll to position [106, 0]
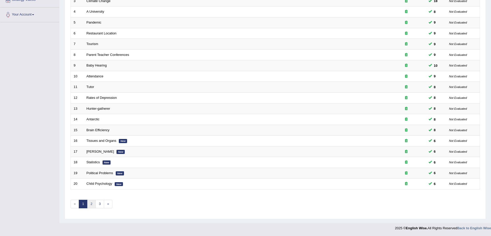
click at [91, 205] on link "2" at bounding box center [91, 203] width 9 height 9
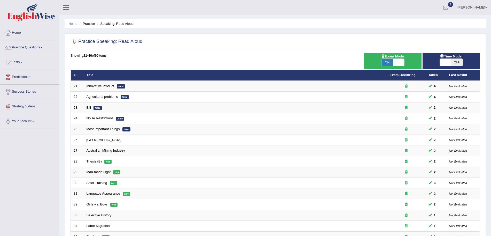
scroll to position [106, 0]
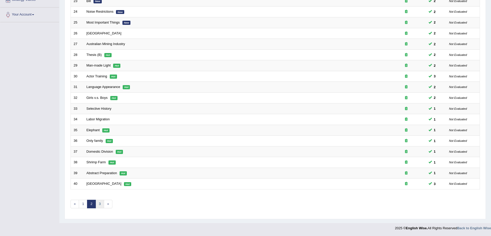
click at [98, 205] on link "3" at bounding box center [100, 203] width 9 height 9
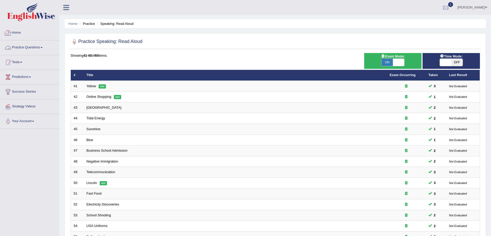
click at [31, 47] on link "Practice Questions" at bounding box center [29, 46] width 59 height 13
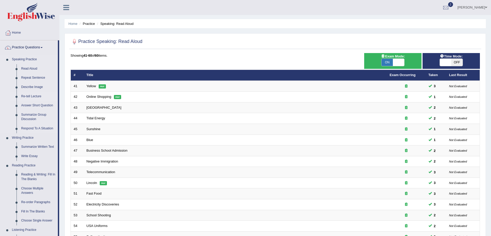
click at [33, 95] on link "Re-tell Lecture" at bounding box center [38, 96] width 39 height 9
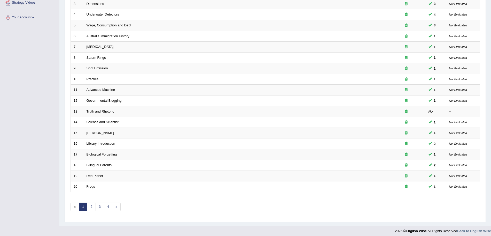
scroll to position [106, 0]
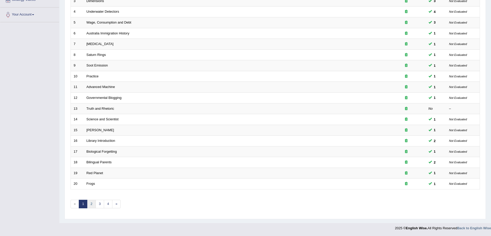
click at [95, 206] on link "2" at bounding box center [91, 203] width 9 height 9
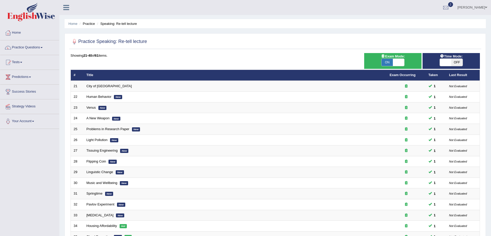
scroll to position [106, 0]
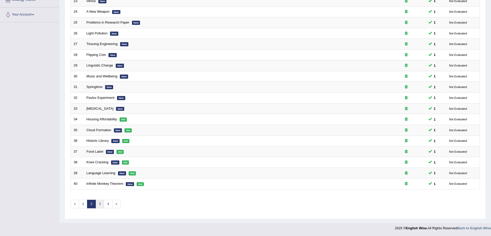
click at [101, 205] on link "3" at bounding box center [100, 203] width 9 height 9
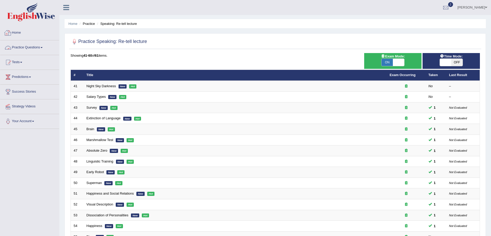
click at [27, 50] on link "Practice Questions" at bounding box center [29, 46] width 59 height 13
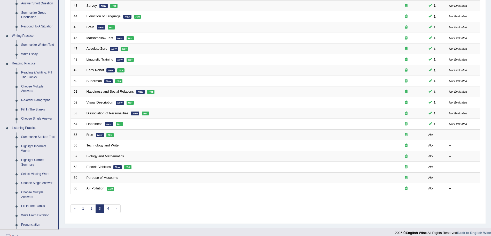
scroll to position [109, 0]
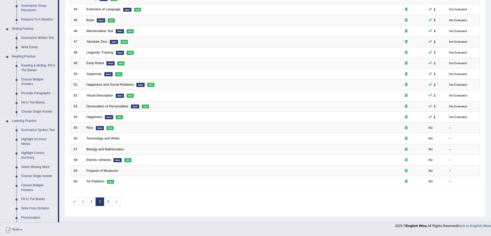
click at [29, 207] on link "Write From Dictation" at bounding box center [38, 208] width 39 height 9
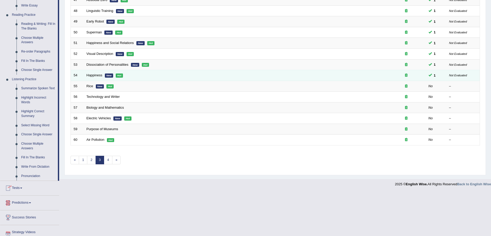
scroll to position [169, 0]
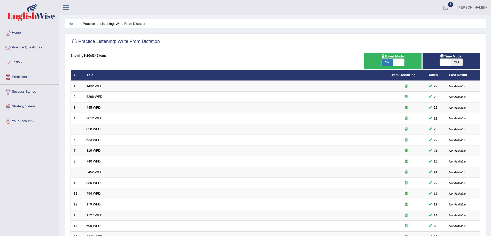
click at [36, 47] on link "Practice Questions" at bounding box center [29, 46] width 59 height 13
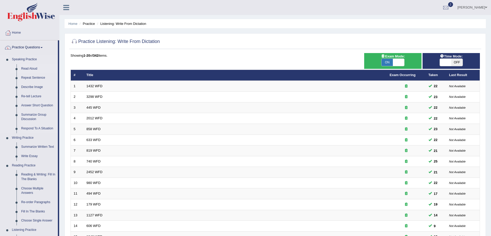
click at [29, 68] on link "Read Aloud" at bounding box center [38, 68] width 39 height 9
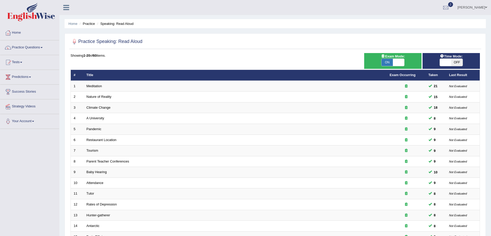
scroll to position [106, 0]
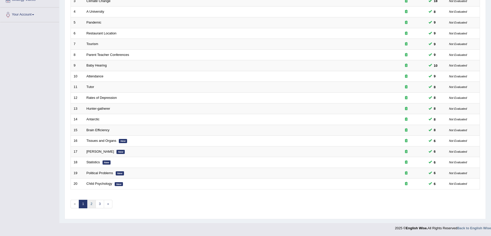
click at [93, 206] on link "2" at bounding box center [91, 203] width 9 height 9
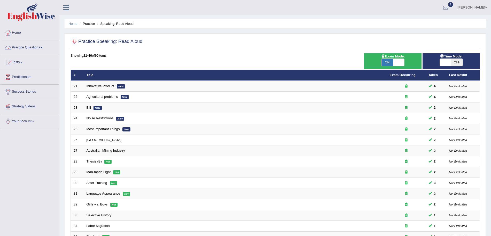
click at [30, 43] on link "Practice Questions" at bounding box center [29, 46] width 59 height 13
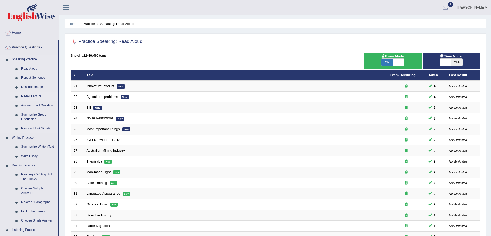
click at [32, 94] on link "Re-tell Lecture" at bounding box center [38, 96] width 39 height 9
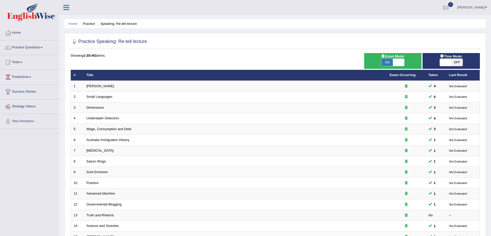
scroll to position [106, 0]
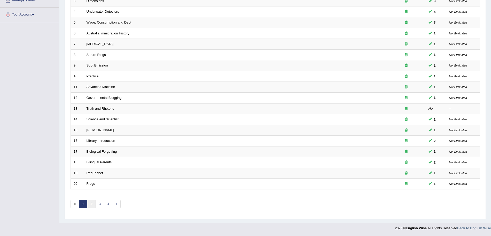
click at [89, 204] on link "2" at bounding box center [91, 203] width 9 height 9
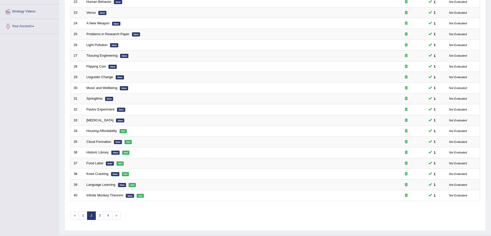
scroll to position [106, 0]
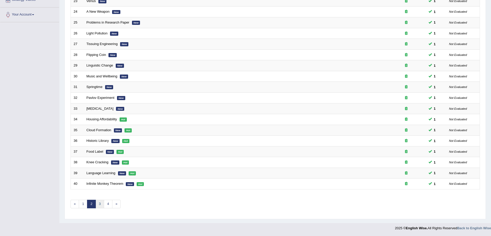
click at [100, 204] on link "3" at bounding box center [100, 203] width 9 height 9
